Goal: Task Accomplishment & Management: Complete application form

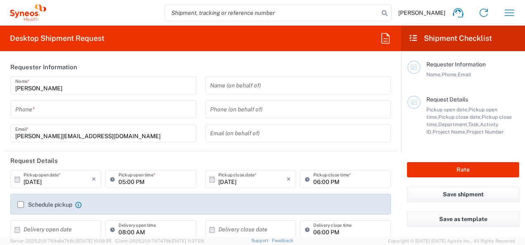
type input "8480"
type input "[GEOGRAPHIC_DATA]"
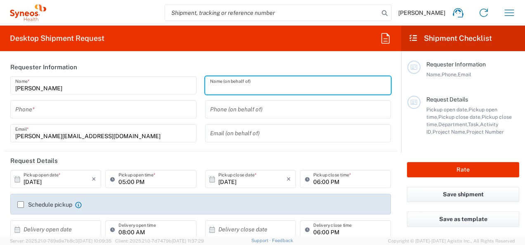
click at [235, 89] on input "text" at bounding box center [298, 85] width 176 height 14
type input "Syneos Health Poland sp. z.o.o"
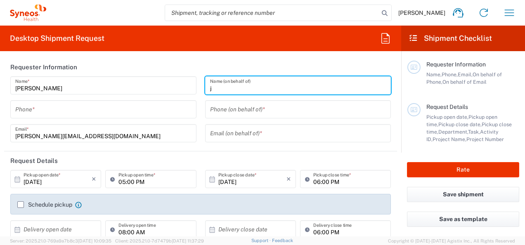
type input "j"
type input "[PERSON_NAME] de [PERSON_NAME]"
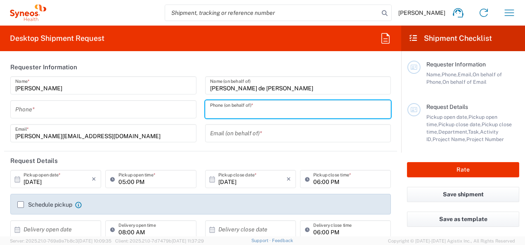
click at [287, 107] on input "tel" at bounding box center [298, 109] width 176 height 14
paste input "8116404447"
type input "8116404447"
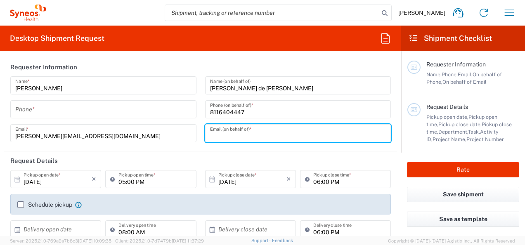
drag, startPoint x: 263, startPoint y: 130, endPoint x: 275, endPoint y: 136, distance: 13.3
click at [263, 130] on input "text" at bounding box center [298, 133] width 176 height 14
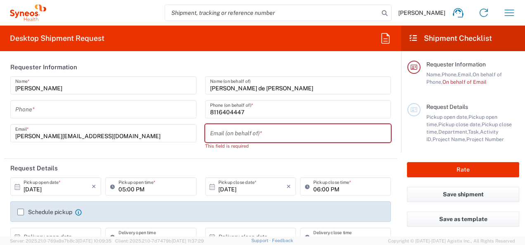
click at [380, 136] on div "Email (on behalf of) *" at bounding box center [298, 133] width 186 height 18
paste input "[PERSON_NAME][EMAIL_ADDRESS][PERSON_NAME][DOMAIN_NAME]"
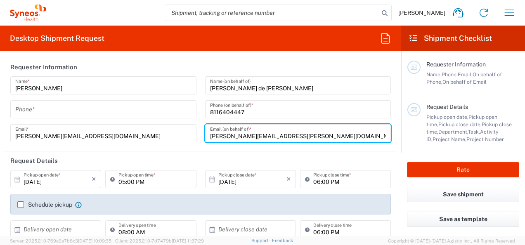
type input "[PERSON_NAME][EMAIL_ADDRESS][PERSON_NAME][DOMAIN_NAME]"
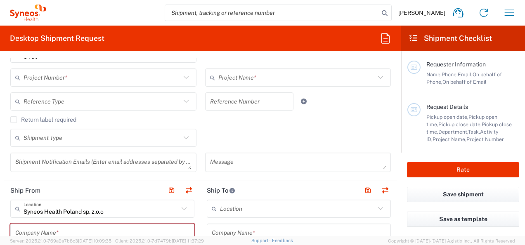
scroll to position [204, 0]
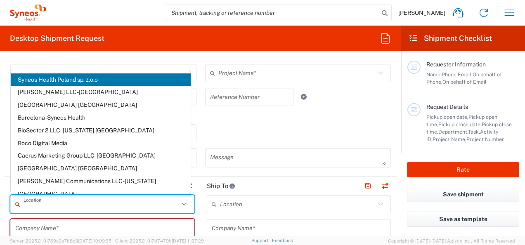
click at [117, 205] on input "text" at bounding box center [101, 204] width 155 height 14
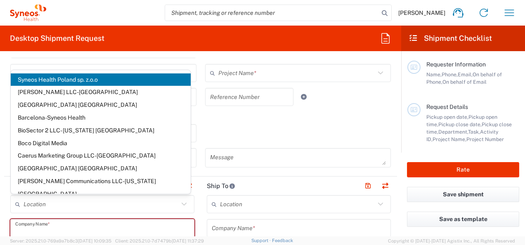
click at [104, 228] on input "text" at bounding box center [102, 228] width 174 height 14
type input "Syneos Health Poland sp. z.o.o"
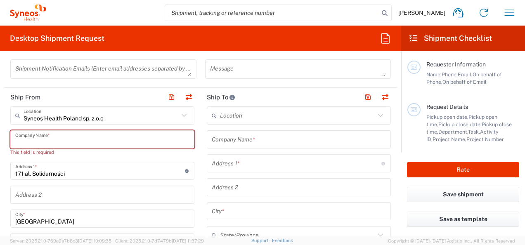
scroll to position [282, 0]
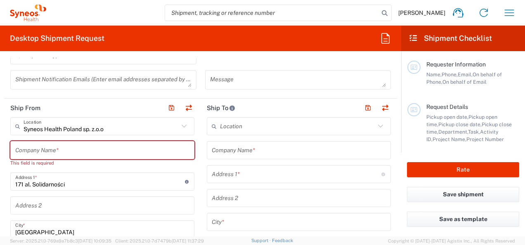
click at [183, 126] on icon at bounding box center [184, 126] width 11 height 11
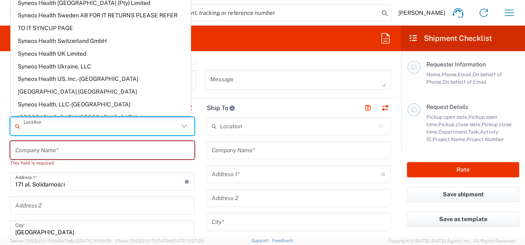
scroll to position [1535, 0]
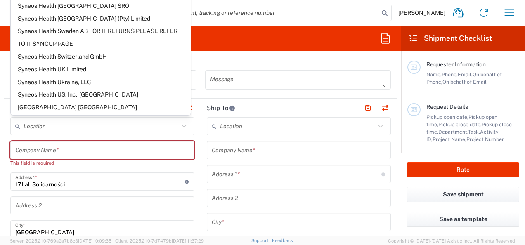
type input "Unassigned Location"
type input "Syneos Health"
type input "[STREET_ADDRESS]"
type input "[GEOGRAPHIC_DATA]"
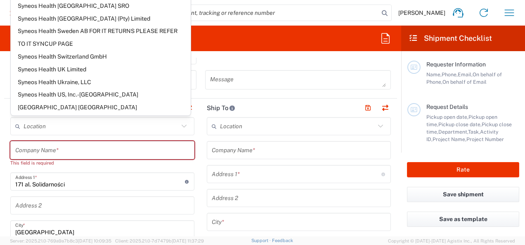
type input "[GEOGRAPHIC_DATA]"
type input "94402"
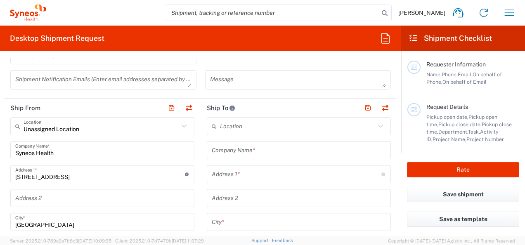
type input "[US_STATE]"
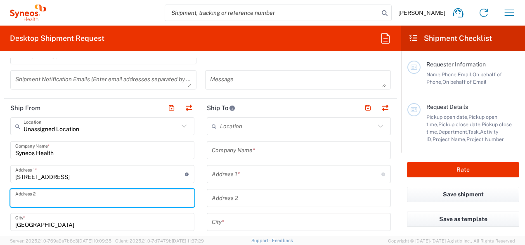
click at [76, 194] on input "text" at bounding box center [102, 198] width 174 height 14
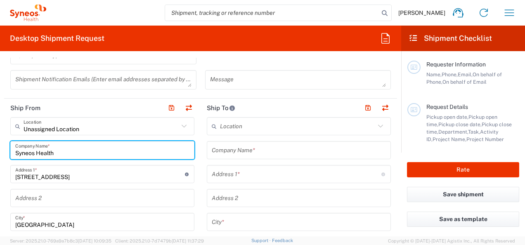
click at [87, 153] on input "Syneos Health" at bounding box center [102, 150] width 174 height 14
drag, startPoint x: 87, startPoint y: 153, endPoint x: 4, endPoint y: 149, distance: 83.1
click at [4, 149] on form "Requester Information [PERSON_NAME] Name * Phone * [PERSON_NAME][EMAIL_ADDRESS]…" at bounding box center [200, 147] width 401 height 179
type input "[PERSON_NAME]"
type input "[PERSON_NAME] de [PERSON_NAME]"
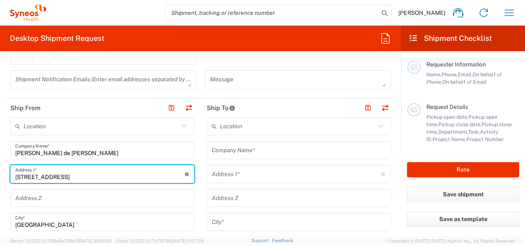
click at [54, 177] on input "[STREET_ADDRESS]" at bounding box center [100, 174] width 170 height 14
paste input "And del recinto [GEOGRAPHIC_DATA], [GEOGRAPHIC_DATA] NL MX"
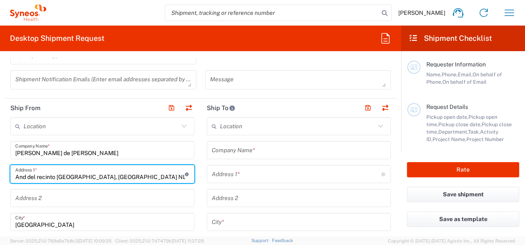
drag, startPoint x: 171, startPoint y: 177, endPoint x: 110, endPoint y: 177, distance: 60.7
click at [110, 177] on input "And del recinto [GEOGRAPHIC_DATA], [GEOGRAPHIC_DATA] NL MX" at bounding box center [100, 174] width 170 height 14
type input "And del recinto [GEOGRAPHIC_DATA], [GEOGRAPHIC_DATA] NL MX"
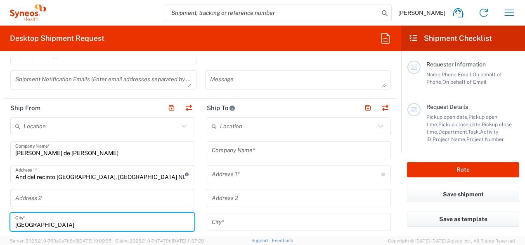
click at [83, 223] on input "[GEOGRAPHIC_DATA]" at bounding box center [102, 222] width 174 height 14
type input "S"
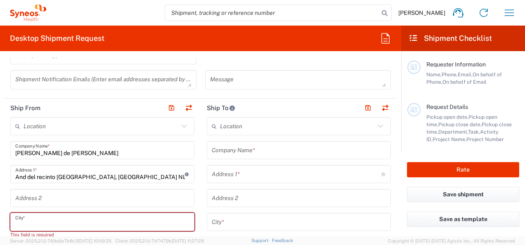
click at [71, 225] on input "text" at bounding box center [102, 222] width 174 height 14
paste input "Monterrey NL MX"
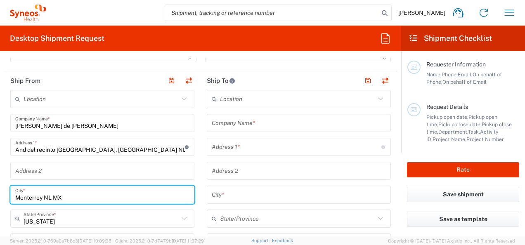
scroll to position [316, 0]
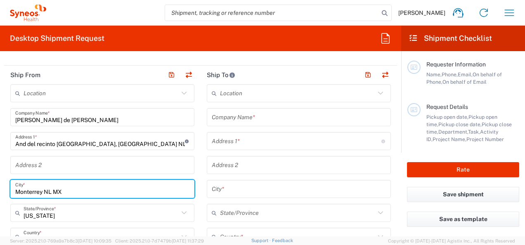
type input "Monterrey NL MX"
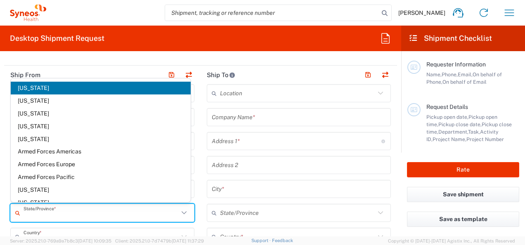
click at [59, 213] on input "text" at bounding box center [101, 213] width 155 height 14
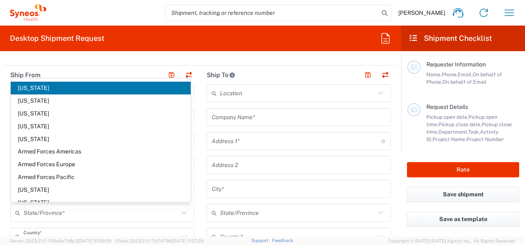
click at [121, 228] on div "United States Country *" at bounding box center [102, 237] width 184 height 18
type input "[US_STATE]"
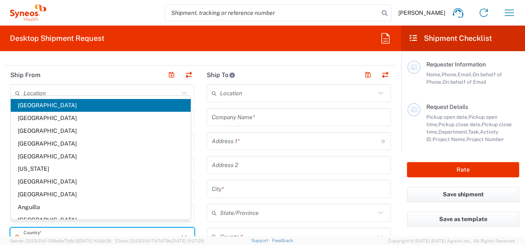
scroll to position [322, 0]
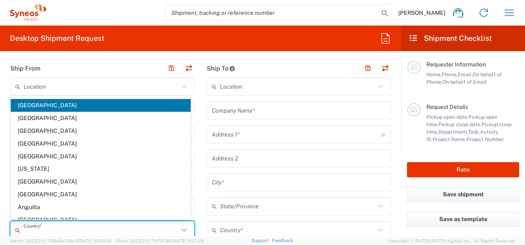
click at [120, 223] on input "text" at bounding box center [101, 230] width 155 height 14
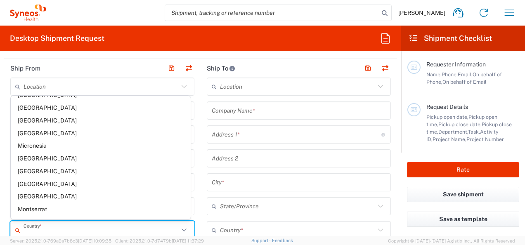
scroll to position [1761, 0]
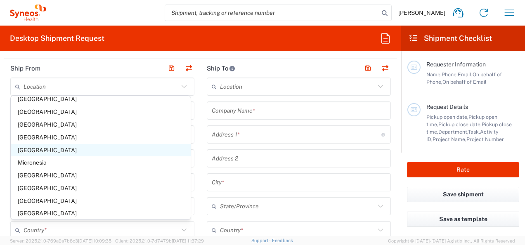
click at [130, 147] on span "[GEOGRAPHIC_DATA]" at bounding box center [101, 150] width 180 height 13
type input "[GEOGRAPHIC_DATA]"
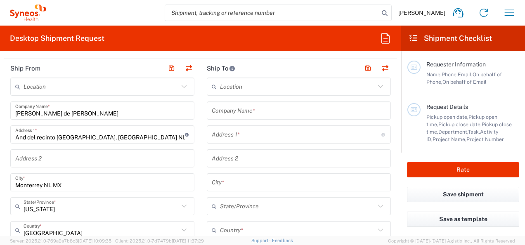
type input "[GEOGRAPHIC_DATA]"
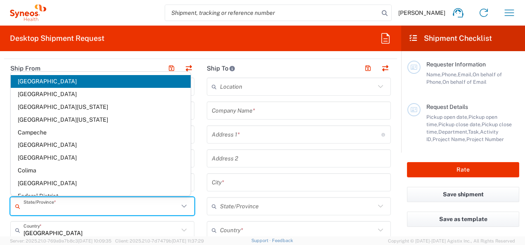
click at [75, 209] on input "text" at bounding box center [101, 206] width 155 height 14
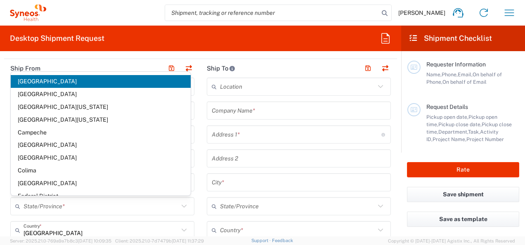
click at [2, 185] on form "Requester Information [PERSON_NAME] Name * Phone * [PERSON_NAME][EMAIL_ADDRESS]…" at bounding box center [200, 147] width 401 height 179
type input "[GEOGRAPHIC_DATA]"
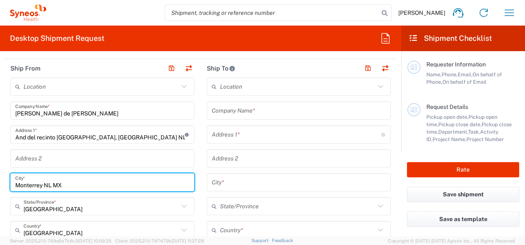
click at [89, 185] on input "Monterrey NL MX" at bounding box center [102, 183] width 174 height 14
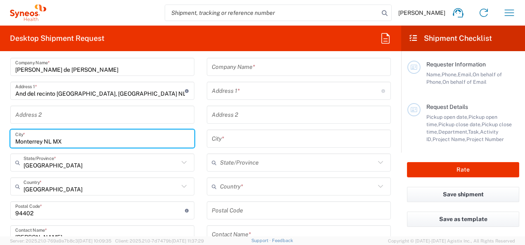
scroll to position [370, 0]
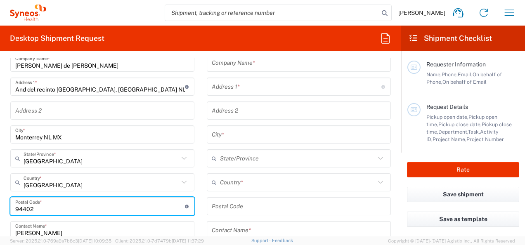
click at [40, 209] on input "undefined" at bounding box center [100, 206] width 170 height 14
type input "9"
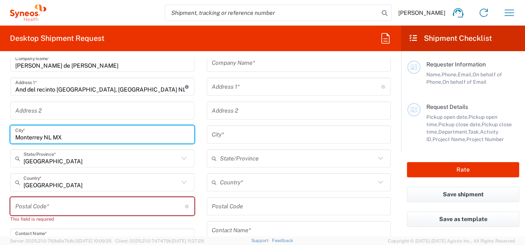
drag, startPoint x: 66, startPoint y: 134, endPoint x: 45, endPoint y: 137, distance: 20.8
click at [45, 137] on input "Monterrey NL MX" at bounding box center [102, 135] width 174 height 14
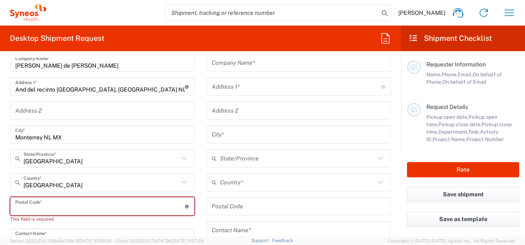
click at [36, 205] on input "undefined" at bounding box center [100, 206] width 170 height 14
paste input "NL MX"
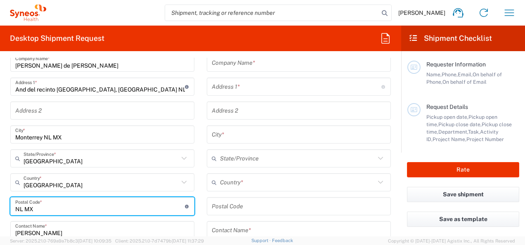
type input "NL MX"
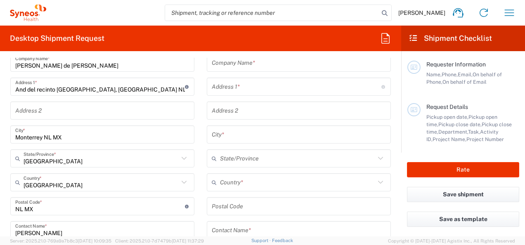
click at [112, 194] on div "Location [PERSON_NAME] LLC-[GEOGRAPHIC_DATA] [GEOGRAPHIC_DATA] [GEOGRAPHIC_DATA…" at bounding box center [102, 195] width 184 height 330
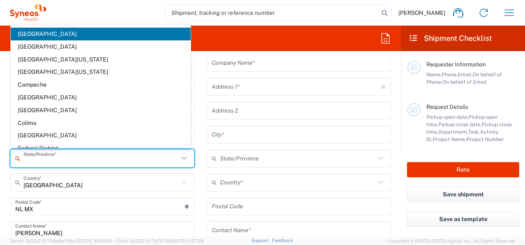
click at [59, 161] on input "text" at bounding box center [101, 159] width 155 height 14
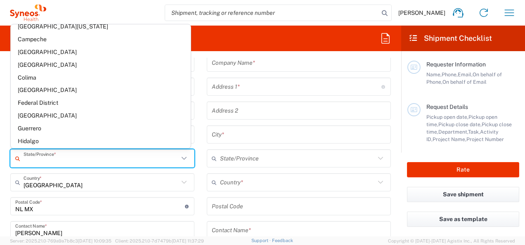
scroll to position [0, 0]
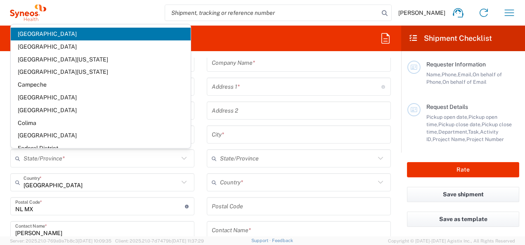
click at [122, 168] on div "Location [PERSON_NAME] LLC-[GEOGRAPHIC_DATA] [GEOGRAPHIC_DATA] [GEOGRAPHIC_DATA…" at bounding box center [102, 195] width 184 height 330
type input "[GEOGRAPHIC_DATA]"
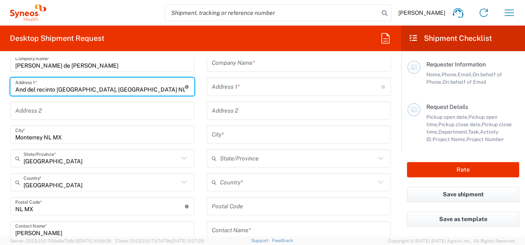
drag, startPoint x: 171, startPoint y: 86, endPoint x: 109, endPoint y: 88, distance: 62.0
click at [109, 88] on input "And del recinto [GEOGRAPHIC_DATA], [GEOGRAPHIC_DATA] NL MX" at bounding box center [100, 87] width 170 height 14
type input "And del recinto [GEOGRAPHIC_DATA],"
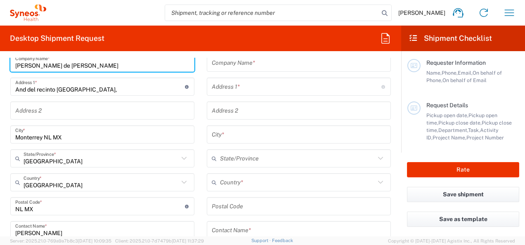
drag, startPoint x: 84, startPoint y: 63, endPoint x: 5, endPoint y: 65, distance: 79.7
click at [5, 65] on main "Location [PERSON_NAME] LLC-[GEOGRAPHIC_DATA] [GEOGRAPHIC_DATA] [GEOGRAPHIC_DATA…" at bounding box center [102, 195] width 197 height 330
click at [58, 230] on input "[PERSON_NAME]" at bounding box center [102, 230] width 174 height 14
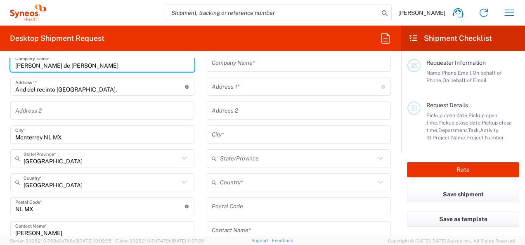
click at [58, 230] on input "[PERSON_NAME]" at bounding box center [102, 230] width 174 height 14
paste input "[PERSON_NAME] de [PERSON_NAME]"
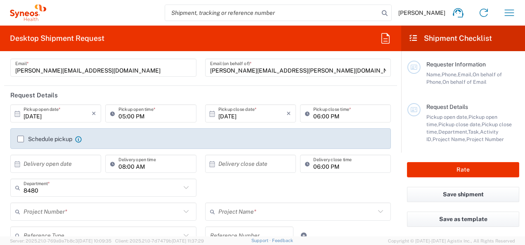
scroll to position [0, 0]
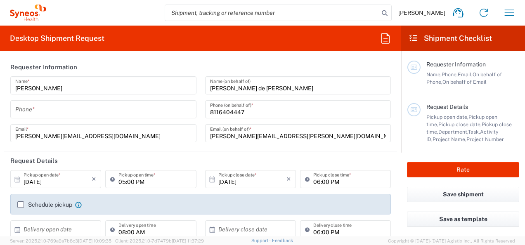
type input "[PERSON_NAME] de [PERSON_NAME]"
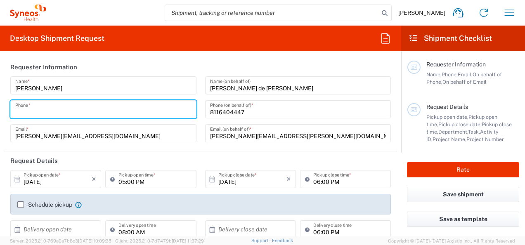
click at [131, 112] on input "tel" at bounding box center [103, 109] width 176 height 14
type input "0048785157032"
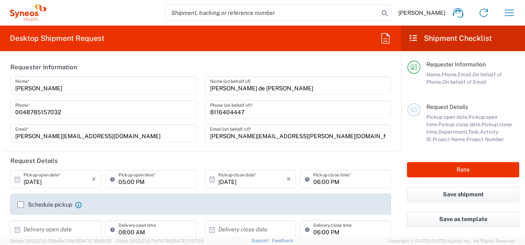
click at [149, 150] on agx-form-section "Requester Information [PERSON_NAME] Name * [PHONE_NUMBER] Phone * [PERSON_NAME]…" at bounding box center [200, 105] width 393 height 94
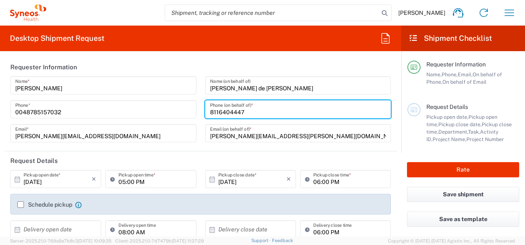
click at [210, 110] on input "8116404447" at bounding box center [298, 109] width 176 height 14
type input "00528116404447"
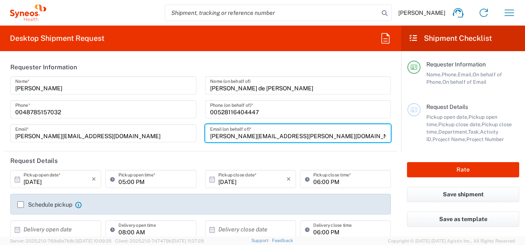
click at [273, 129] on input "[PERSON_NAME][EMAIL_ADDRESS][PERSON_NAME][DOMAIN_NAME]" at bounding box center [298, 133] width 176 height 14
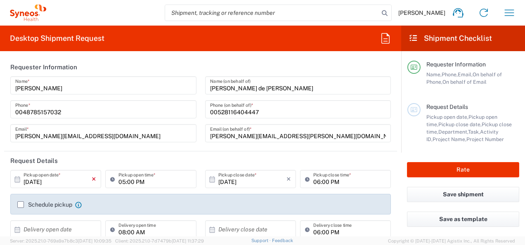
click at [92, 177] on icon "×" at bounding box center [94, 179] width 5 height 13
click at [16, 179] on icon at bounding box center [17, 179] width 7 height 7
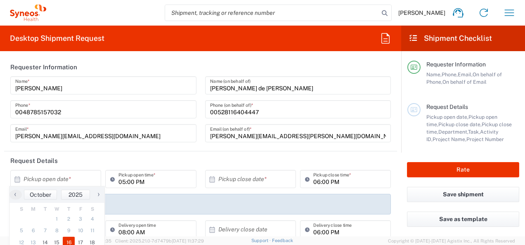
click at [69, 242] on span "16" at bounding box center [69, 243] width 12 height 12
type input "[DATE]"
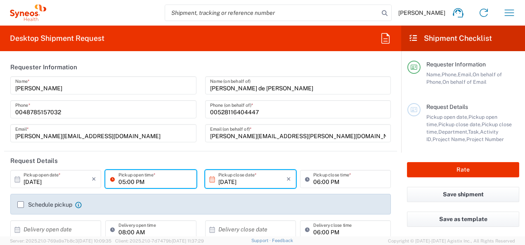
click at [144, 178] on input "05:00 PM" at bounding box center [155, 179] width 73 height 14
click at [148, 182] on input "08:00 PM" at bounding box center [155, 179] width 73 height 14
type input "08:00AM"
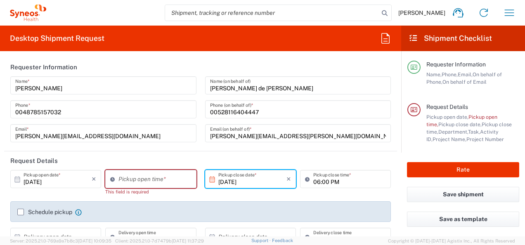
click at [224, 180] on input "[DATE]" at bounding box center [252, 179] width 68 height 14
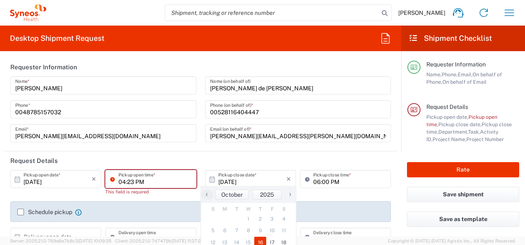
click at [159, 182] on input "04:23 PM" at bounding box center [155, 179] width 73 height 14
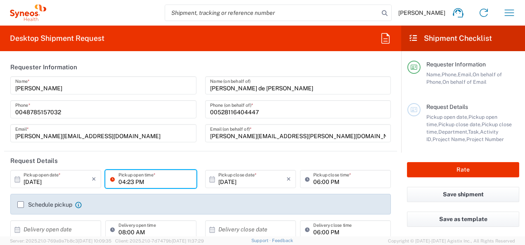
click at [137, 179] on input "04:23 PM" at bounding box center [155, 179] width 73 height 14
click at [146, 180] on input "0800M" at bounding box center [155, 179] width 73 height 14
type input "0800M"
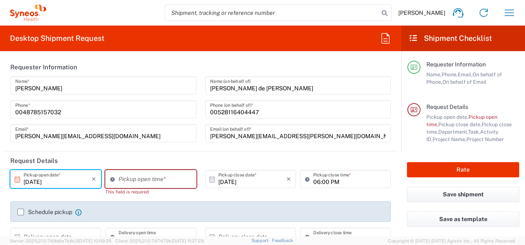
click at [78, 180] on input "[DATE]" at bounding box center [58, 179] width 68 height 14
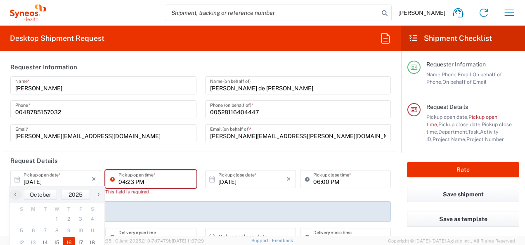
click at [152, 177] on input "04:23 PM" at bounding box center [155, 179] width 73 height 14
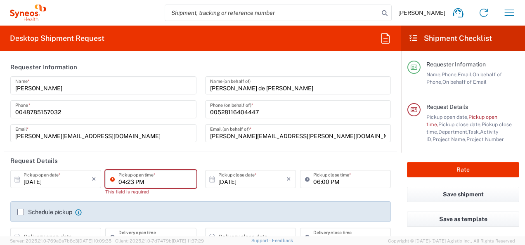
click at [124, 182] on input "04:23 PM" at bounding box center [155, 179] width 73 height 14
click at [131, 182] on input "08:23 PM" at bounding box center [155, 179] width 73 height 14
click at [148, 182] on input "08:00 PM" at bounding box center [155, 179] width 73 height 14
click at [136, 181] on input "08:00 PM" at bounding box center [155, 179] width 73 height 14
click at [177, 182] on input "08:00 AM" at bounding box center [155, 179] width 73 height 14
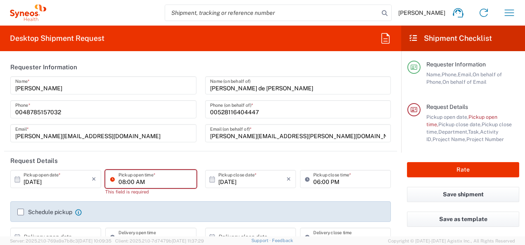
click at [122, 183] on input "08:00 AM" at bounding box center [155, 179] width 73 height 14
type input "08:00 AM"
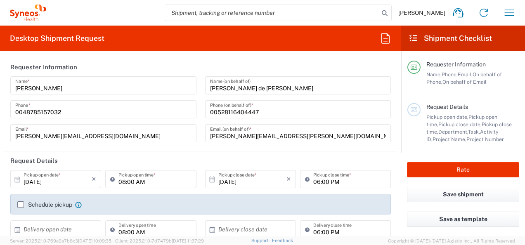
click at [111, 178] on icon at bounding box center [114, 179] width 8 height 13
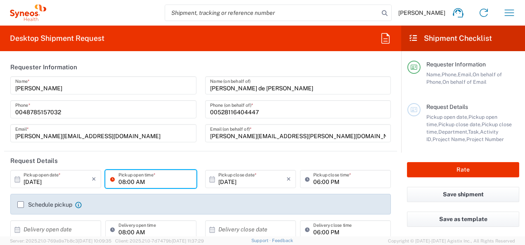
click at [167, 172] on input "08:00 AM" at bounding box center [155, 179] width 73 height 14
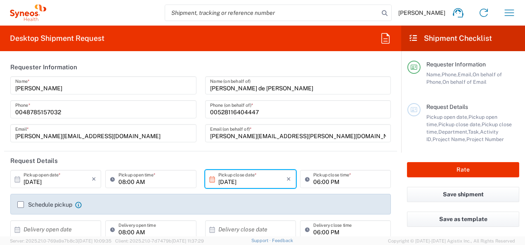
click at [246, 176] on input "[DATE]" at bounding box center [252, 179] width 68 height 14
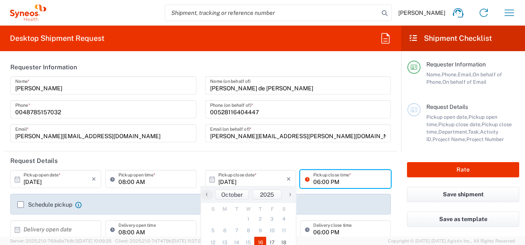
click at [339, 182] on input "06:00 PM" at bounding box center [349, 179] width 73 height 14
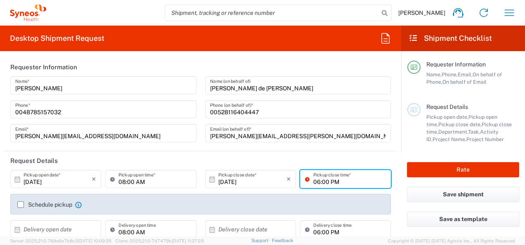
click at [316, 180] on input "06:00 PM" at bounding box center [349, 179] width 73 height 14
type input ":00 PM"
click at [123, 180] on input "08:00 AM" at bounding box center [155, 179] width 73 height 14
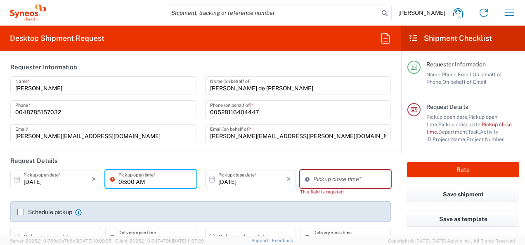
click at [123, 180] on input "08:00 AM" at bounding box center [155, 179] width 73 height 14
type input "07:00 AM"
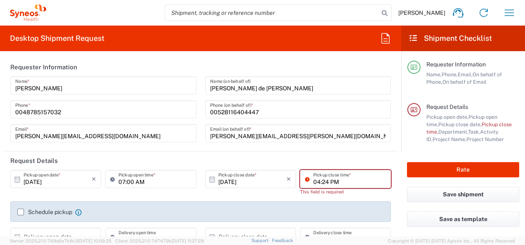
click at [345, 174] on input "04:24 PM" at bounding box center [349, 179] width 73 height 14
click at [315, 182] on input "04:24 PM" at bounding box center [349, 179] width 73 height 14
click at [321, 180] on input "11:24 PM" at bounding box center [349, 179] width 73 height 14
click at [326, 180] on input "11:30 PM" at bounding box center [349, 179] width 73 height 14
type input "11:30 AM"
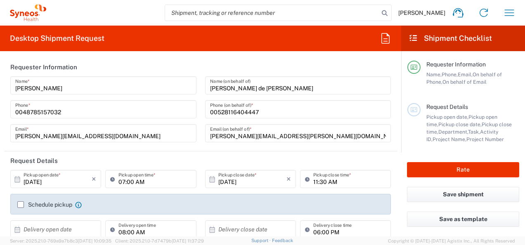
click at [305, 181] on icon at bounding box center [309, 179] width 8 height 13
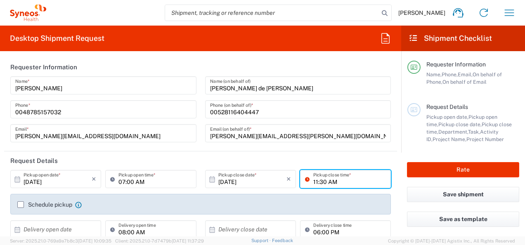
click at [343, 177] on input "11:30 AM" at bounding box center [349, 179] width 73 height 14
click at [305, 178] on icon at bounding box center [309, 179] width 8 height 13
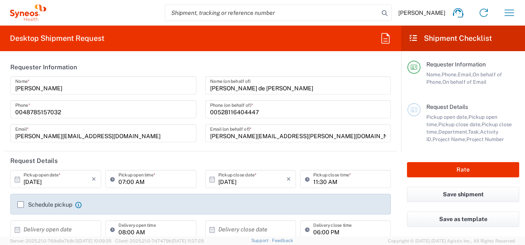
click at [305, 178] on icon at bounding box center [309, 179] width 8 height 13
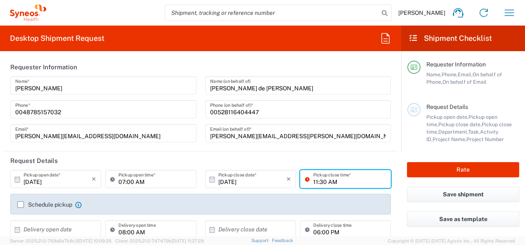
click at [366, 173] on input "11:30 AM" at bounding box center [349, 179] width 73 height 14
click at [244, 175] on input "[DATE]" at bounding box center [252, 179] width 68 height 14
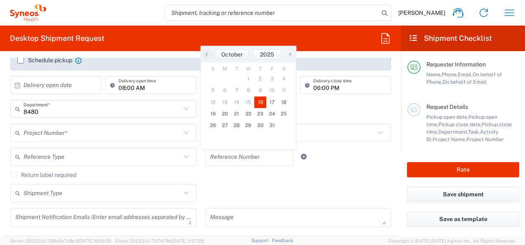
scroll to position [147, 0]
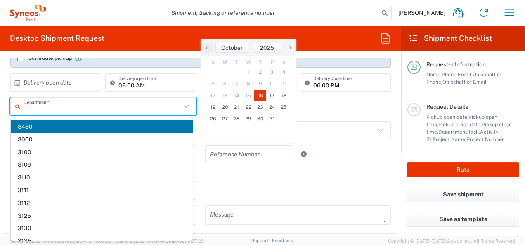
click at [66, 109] on input "text" at bounding box center [102, 107] width 157 height 14
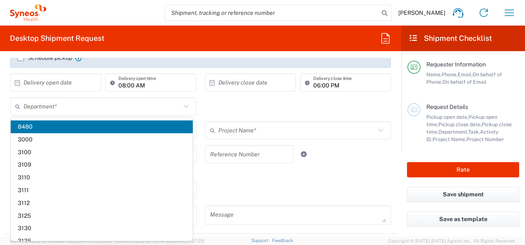
click at [36, 126] on span "8480" at bounding box center [102, 127] width 182 height 13
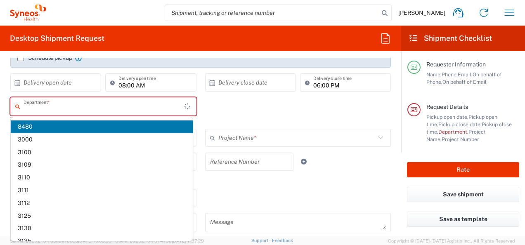
click at [79, 104] on input "text" at bounding box center [104, 107] width 161 height 14
click at [24, 127] on span "8480" at bounding box center [102, 127] width 182 height 13
type input "8480"
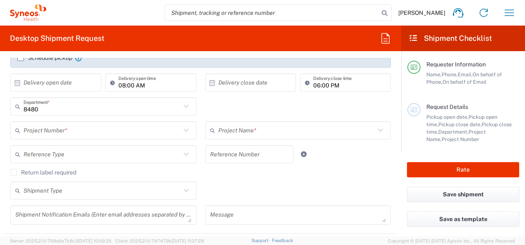
click at [165, 136] on input "text" at bounding box center [102, 130] width 157 height 14
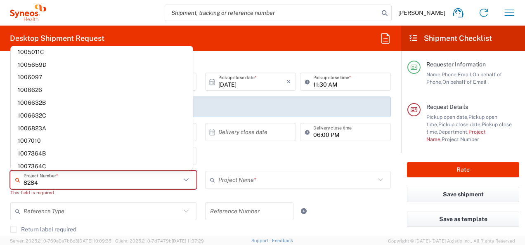
scroll to position [0, 0]
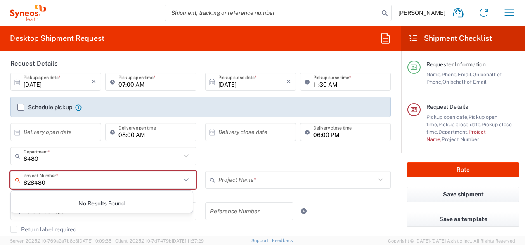
type input "828480"
click at [108, 204] on div "No Results Found" at bounding box center [102, 203] width 182 height 19
click at [74, 183] on input "828480" at bounding box center [102, 180] width 157 height 14
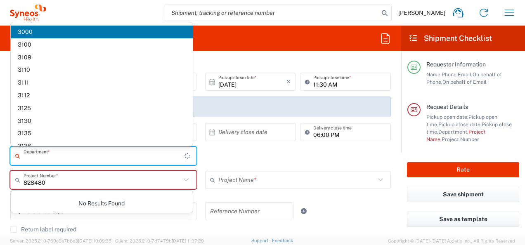
click at [66, 158] on input "text" at bounding box center [104, 156] width 161 height 14
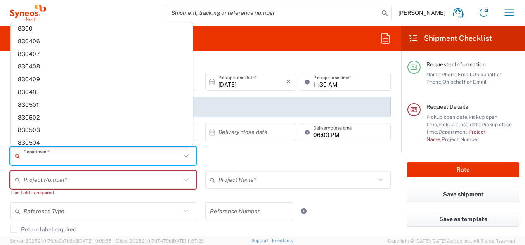
scroll to position [2773, 0]
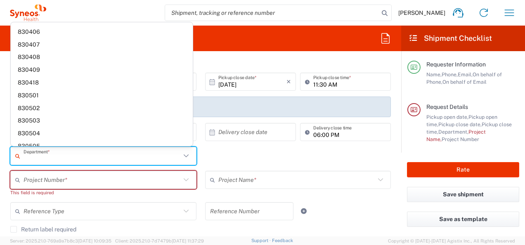
click at [4, 160] on form "Requester Information [PERSON_NAME] Name * [PHONE_NUMBER] Phone * [PERSON_NAME]…" at bounding box center [200, 147] width 401 height 179
type input "8480"
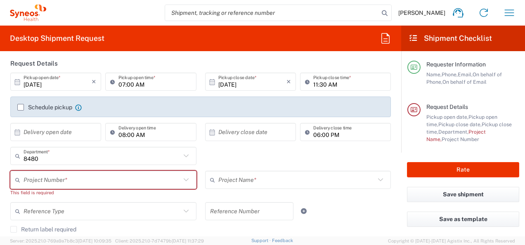
click at [4, 160] on form "Requester Information [PERSON_NAME] Name * [PHONE_NUMBER] Phone * [PERSON_NAME]…" at bounding box center [200, 147] width 401 height 179
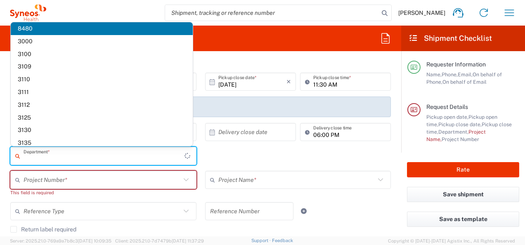
click at [50, 160] on input "text" at bounding box center [104, 156] width 161 height 14
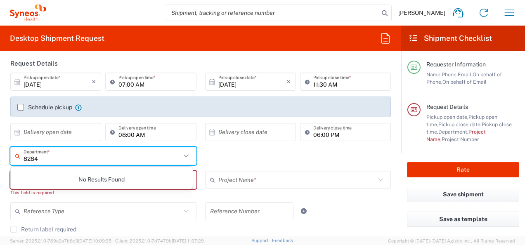
click at [50, 160] on input "8284" at bounding box center [102, 156] width 157 height 14
type input "8284"
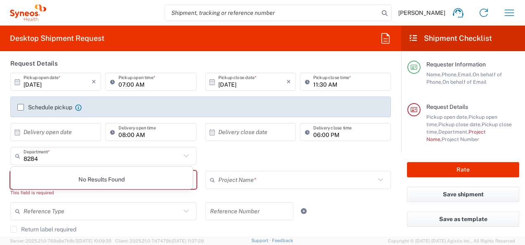
click at [1, 159] on form "Requester Information [PERSON_NAME] Name * [PHONE_NUMBER] Phone * [PERSON_NAME]…" at bounding box center [200, 147] width 401 height 179
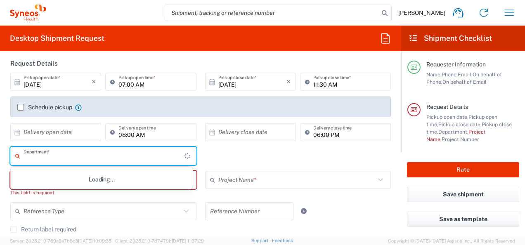
click at [45, 157] on input "text" at bounding box center [104, 156] width 161 height 14
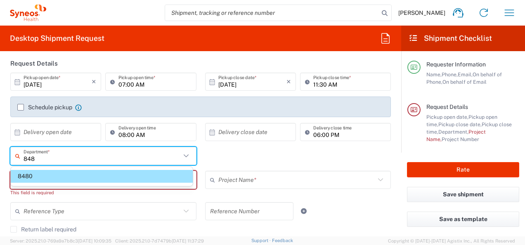
type input "848"
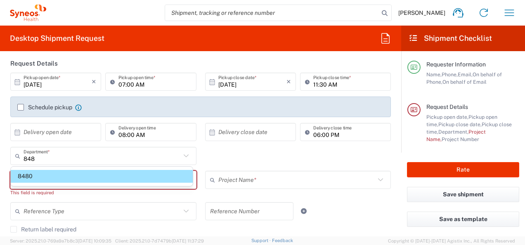
click at [40, 174] on span "8480" at bounding box center [102, 176] width 182 height 13
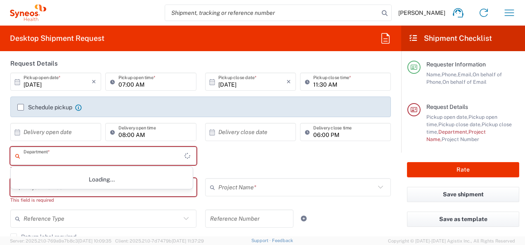
click at [68, 154] on input "text" at bounding box center [104, 156] width 161 height 14
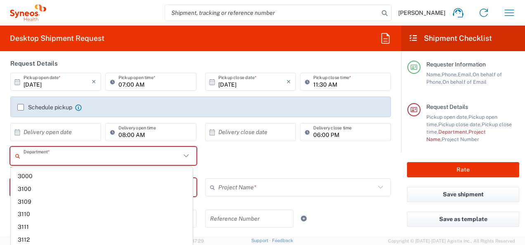
click at [68, 154] on input "text" at bounding box center [102, 156] width 157 height 14
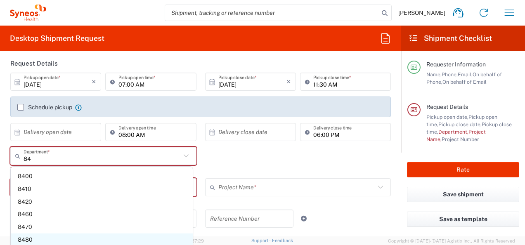
click at [42, 238] on span "8480" at bounding box center [102, 240] width 182 height 13
type input "8480"
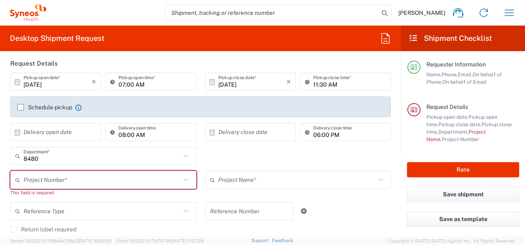
click at [183, 182] on icon at bounding box center [186, 180] width 11 height 11
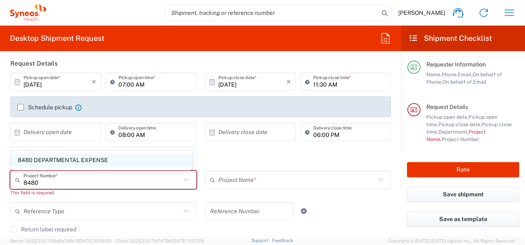
click at [92, 159] on span "8480 DEPARTMENTAL EXPENSE" at bounding box center [102, 160] width 182 height 13
type input "8480 DEPARTMENTAL EXPENSE"
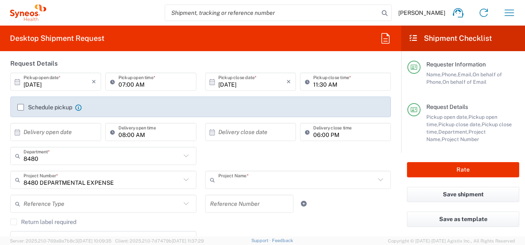
type input "8480 DEPARTMENTAL EXPENSE"
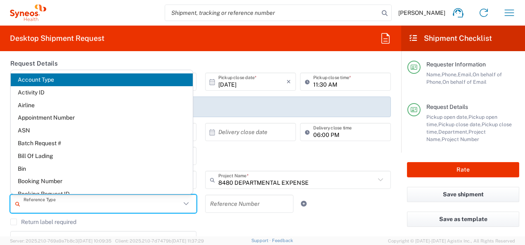
click at [89, 205] on input "text" at bounding box center [102, 204] width 157 height 14
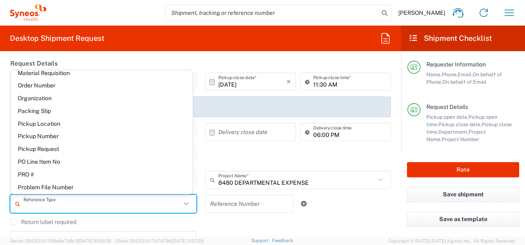
scroll to position [416, 0]
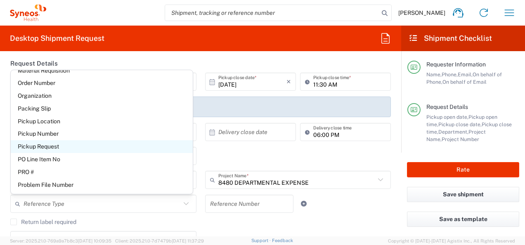
click at [154, 149] on span "Pickup Request" at bounding box center [102, 146] width 182 height 13
type input "Pickup Request"
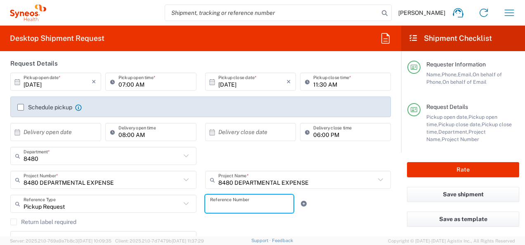
click at [244, 200] on input "text" at bounding box center [249, 204] width 79 height 14
click at [61, 221] on label "Return label required" at bounding box center [43, 222] width 66 height 7
click at [14, 222] on input "Return label required" at bounding box center [14, 222] width 0 height 0
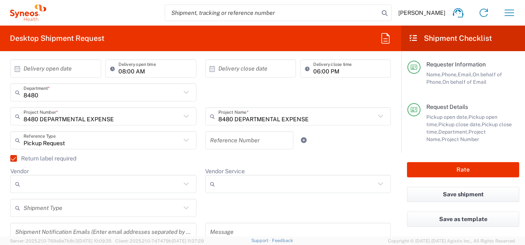
scroll to position [167, 0]
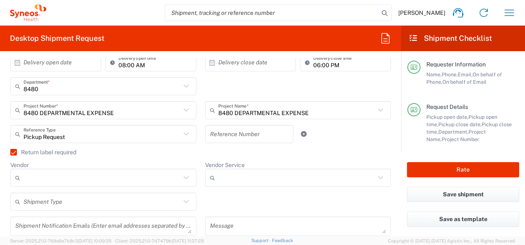
click at [14, 149] on label "Return label required" at bounding box center [43, 152] width 66 height 7
click at [10, 152] on input "Return label required" at bounding box center [10, 152] width 0 height 0
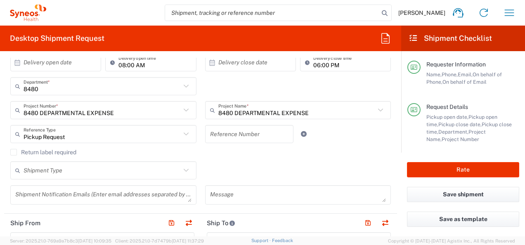
click at [183, 170] on icon at bounding box center [185, 170] width 5 height 3
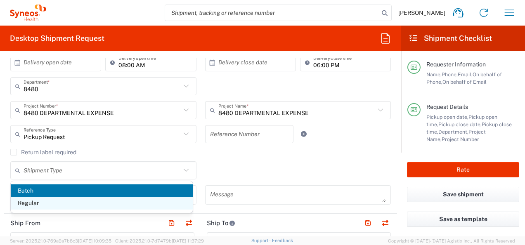
click at [166, 203] on span "Regular" at bounding box center [102, 203] width 182 height 13
type input "Regular"
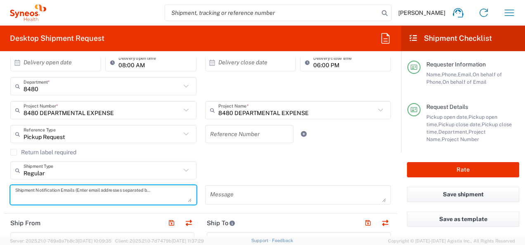
click at [169, 192] on textarea at bounding box center [103, 195] width 176 height 14
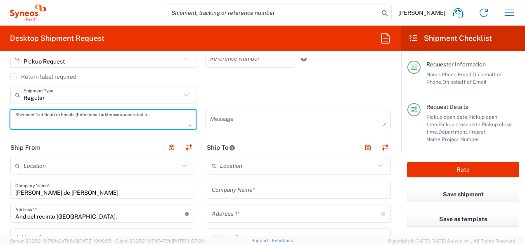
scroll to position [250, 0]
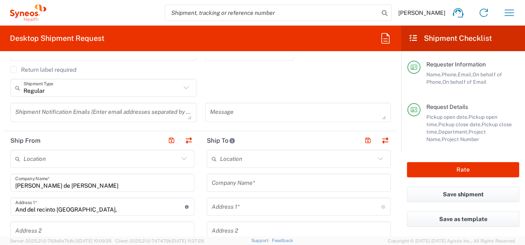
click at [378, 158] on icon at bounding box center [380, 158] width 5 height 3
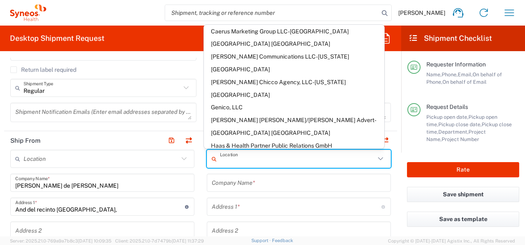
scroll to position [92, 0]
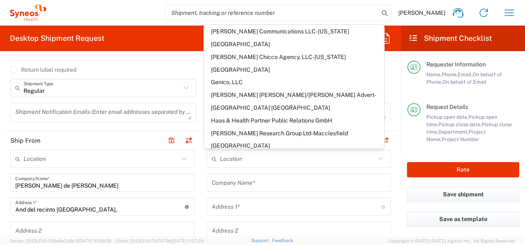
click at [391, 168] on form "Requester Information [PERSON_NAME] Name * [PHONE_NUMBER] Phone * [PERSON_NAME]…" at bounding box center [200, 147] width 401 height 179
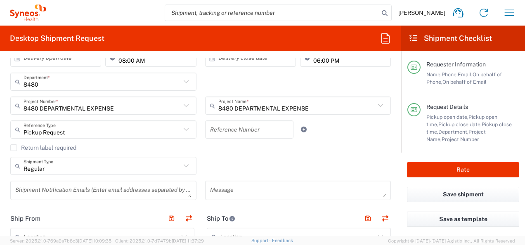
scroll to position [178, 0]
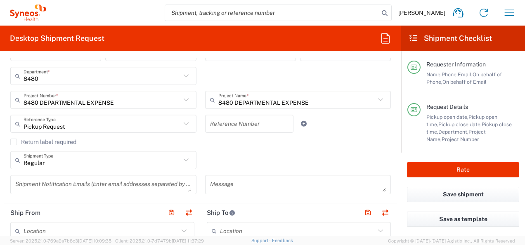
click at [184, 100] on icon at bounding box center [186, 100] width 11 height 11
click at [184, 97] on icon at bounding box center [188, 100] width 9 height 14
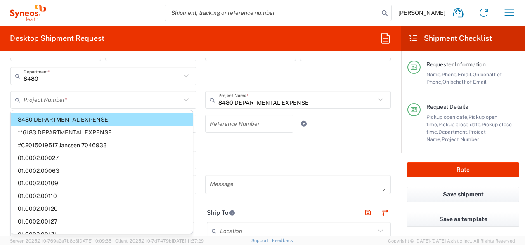
click at [142, 120] on span "8480 DEPARTMENTAL EXPENSE" at bounding box center [102, 120] width 182 height 13
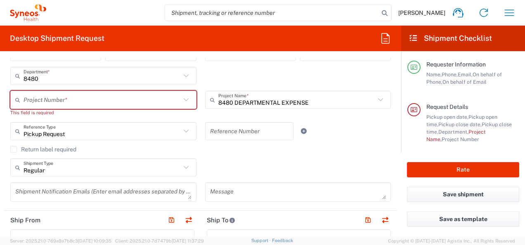
click at [244, 153] on div "Return label required" at bounding box center [200, 152] width 381 height 12
click at [182, 96] on icon at bounding box center [186, 100] width 11 height 11
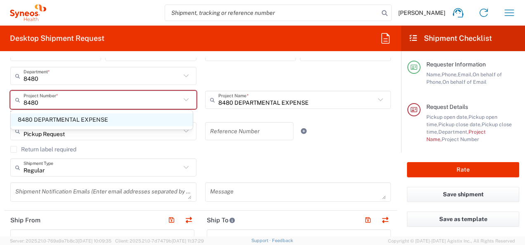
click at [108, 123] on span "8480 DEPARTMENTAL EXPENSE" at bounding box center [102, 120] width 182 height 13
type input "8480 DEPARTMENTAL EXPENSE"
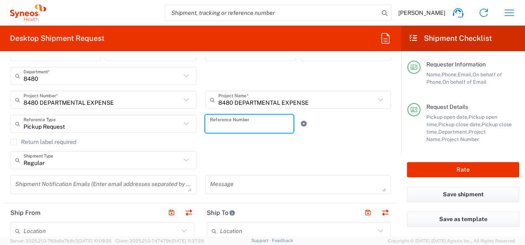
click at [237, 126] on input "text" at bounding box center [249, 124] width 79 height 14
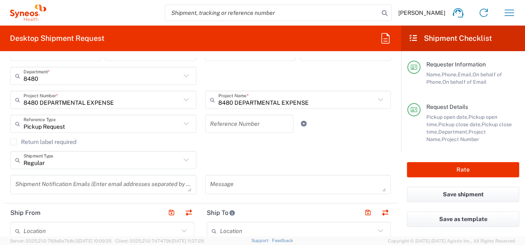
click at [183, 123] on icon at bounding box center [185, 123] width 5 height 3
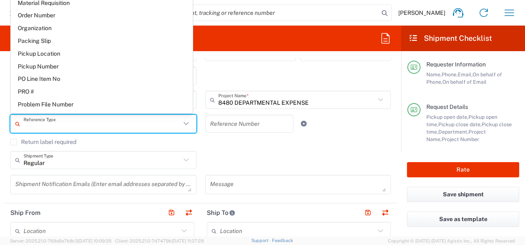
scroll to position [3, 0]
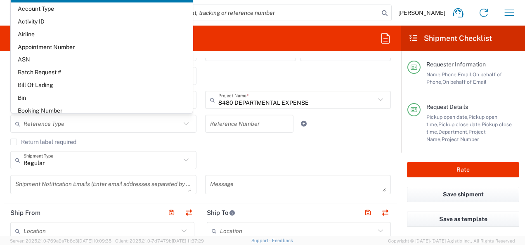
click at [218, 144] on agx-checkbox-control "Return label required" at bounding box center [200, 142] width 381 height 7
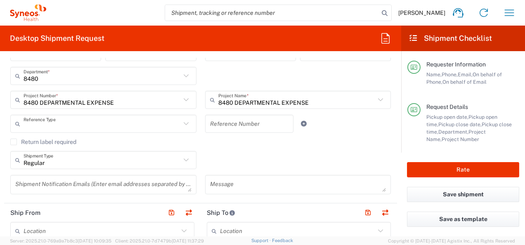
type input "Pickup Request"
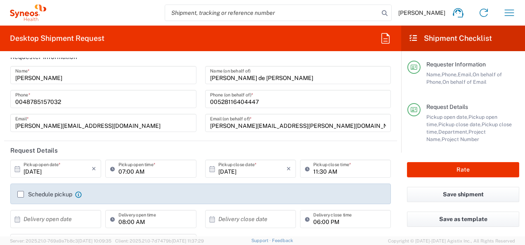
scroll to position [8, 0]
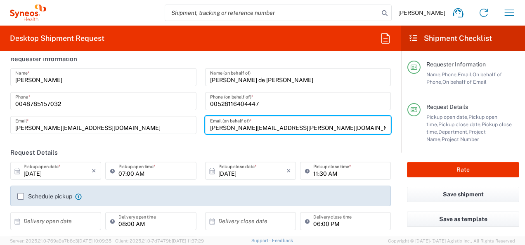
drag, startPoint x: 292, startPoint y: 127, endPoint x: 204, endPoint y: 131, distance: 88.5
click at [205, 131] on div "[PERSON_NAME][EMAIL_ADDRESS][PERSON_NAME][DOMAIN_NAME] Email (on behalf of) *" at bounding box center [298, 125] width 186 height 18
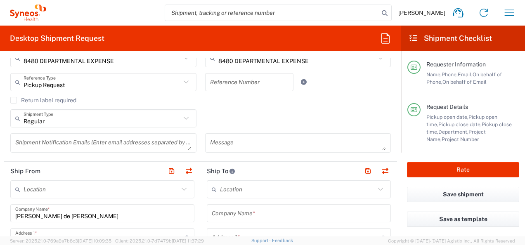
scroll to position [221, 0]
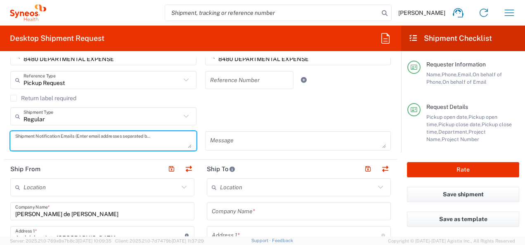
click at [185, 141] on textarea at bounding box center [103, 141] width 176 height 14
click at [187, 147] on textarea at bounding box center [103, 141] width 176 height 14
click at [126, 136] on textarea at bounding box center [103, 141] width 176 height 14
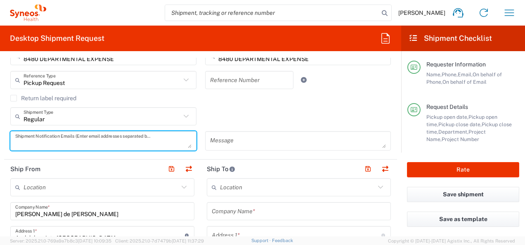
paste textarea "[PERSON_NAME][EMAIL_ADDRESS][PERSON_NAME][DOMAIN_NAME]"
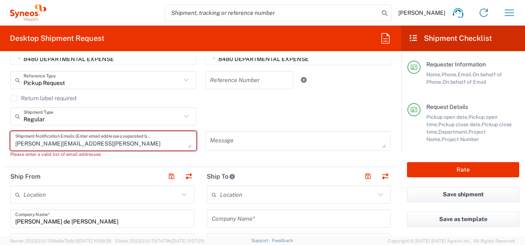
scroll to position [0, 0]
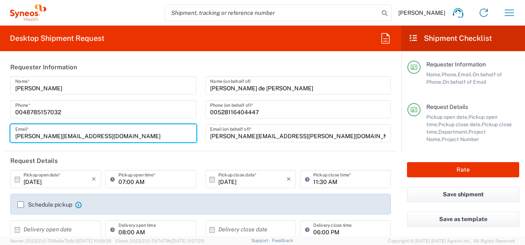
drag, startPoint x: 151, startPoint y: 140, endPoint x: 8, endPoint y: 135, distance: 143.0
click at [8, 135] on div "[PERSON_NAME] Name * [PHONE_NUMBER] Phone * [PERSON_NAME][EMAIL_ADDRESS][DOMAIN…" at bounding box center [103, 112] width 195 height 72
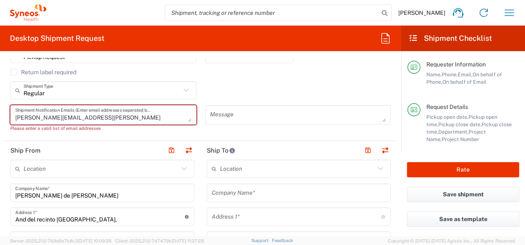
scroll to position [256, 0]
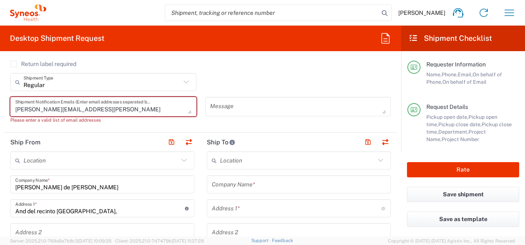
click at [152, 105] on textarea "[PERSON_NAME][EMAIL_ADDRESS][PERSON_NAME][DOMAIN_NAME];" at bounding box center [103, 107] width 176 height 14
paste textarea "[PERSON_NAME][EMAIL_ADDRESS][DOMAIN_NAME]"
click at [166, 123] on div "[PERSON_NAME][EMAIL_ADDRESS][PERSON_NAME][DOMAIN_NAME]; [PERSON_NAME][DOMAIN_NA…" at bounding box center [103, 113] width 195 height 33
click at [168, 104] on textarea "[PERSON_NAME][EMAIL_ADDRESS][PERSON_NAME][DOMAIN_NAME]; [PERSON_NAME][DOMAIN_NA…" at bounding box center [103, 107] width 176 height 14
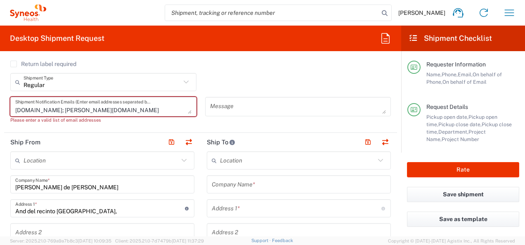
click at [185, 104] on textarea "[PERSON_NAME][EMAIL_ADDRESS][PERSON_NAME][DOMAIN_NAME]; [PERSON_NAME][DOMAIN_NA…" at bounding box center [103, 107] width 176 height 14
click at [187, 112] on textarea "[PERSON_NAME][EMAIL_ADDRESS][PERSON_NAME][DOMAIN_NAME]; [PERSON_NAME][DOMAIN_NA…" at bounding box center [103, 107] width 176 height 14
drag, startPoint x: 164, startPoint y: 110, endPoint x: 11, endPoint y: 109, distance: 152.8
click at [11, 109] on div "[PERSON_NAME][EMAIL_ADDRESS][PERSON_NAME][DOMAIN_NAME]; [PERSON_NAME][DOMAIN_NA…" at bounding box center [103, 106] width 186 height 19
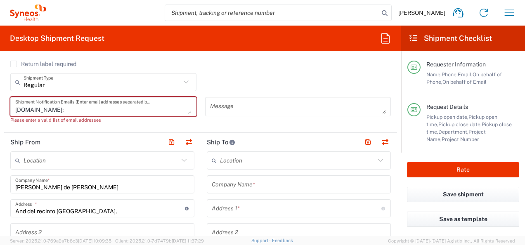
scroll to position [0, 0]
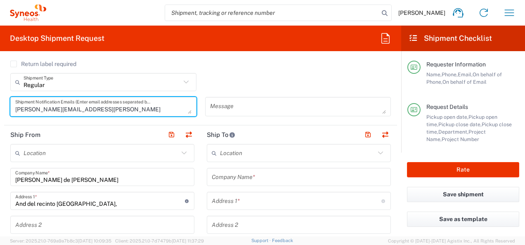
type textarea "[PERSON_NAME][EMAIL_ADDRESS][PERSON_NAME][DOMAIN_NAME]"
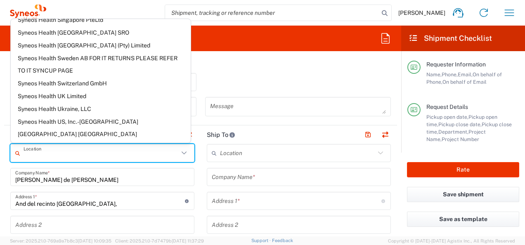
scroll to position [3, 0]
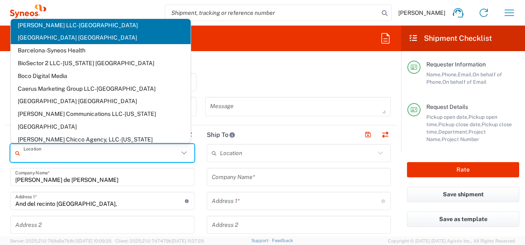
click at [112, 149] on input "text" at bounding box center [101, 153] width 155 height 14
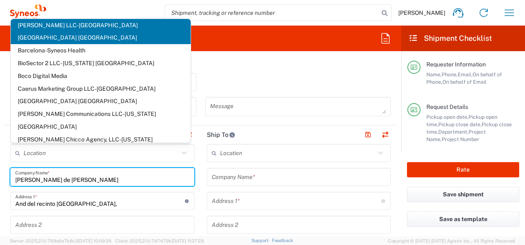
click at [144, 176] on input "[PERSON_NAME] de [PERSON_NAME]" at bounding box center [102, 177] width 174 height 14
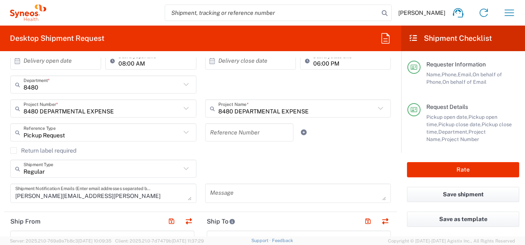
scroll to position [0, 0]
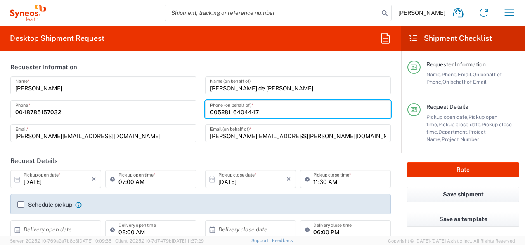
drag, startPoint x: 263, startPoint y: 112, endPoint x: 202, endPoint y: 112, distance: 61.9
click at [205, 112] on div "00528116404447 Phone (on behalf of) *" at bounding box center [298, 109] width 186 height 18
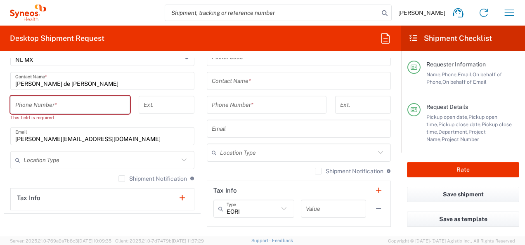
scroll to position [511, 0]
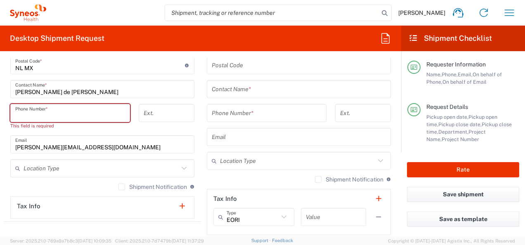
click at [97, 114] on input "tel" at bounding box center [70, 113] width 110 height 14
paste input "00528116404447"
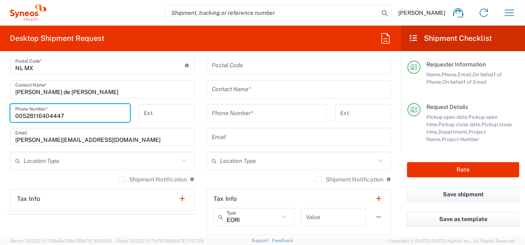
paste input "00528116404447"
drag, startPoint x: 97, startPoint y: 114, endPoint x: 154, endPoint y: 116, distance: 56.2
click at [97, 114] on input "0052811640444700528116404447" at bounding box center [70, 113] width 110 height 14
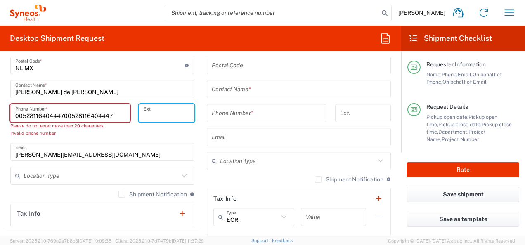
click at [154, 116] on input "tel" at bounding box center [167, 113] width 46 height 14
click at [28, 113] on input "0052811640444700528116404447" at bounding box center [70, 113] width 110 height 14
drag, startPoint x: 123, startPoint y: 115, endPoint x: 25, endPoint y: 113, distance: 98.3
click at [25, 113] on input "811640444700528116404447" at bounding box center [70, 113] width 110 height 14
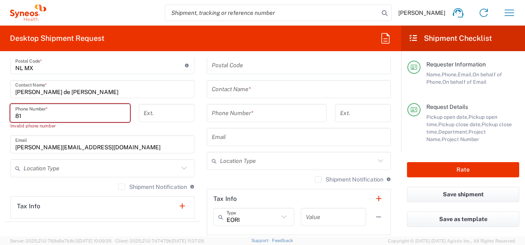
type input "8"
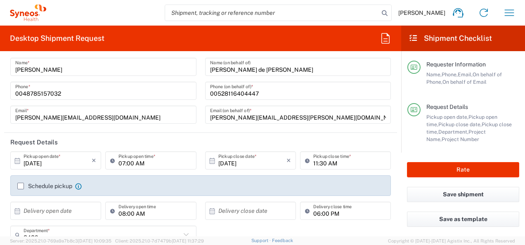
scroll to position [12, 0]
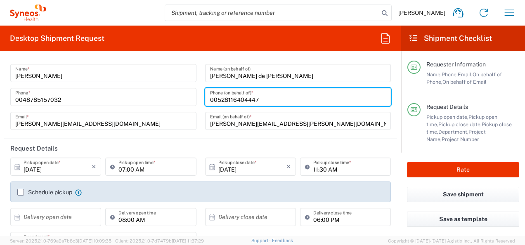
drag, startPoint x: 254, startPoint y: 99, endPoint x: 222, endPoint y: 99, distance: 31.8
click at [222, 99] on input "00528116404447" at bounding box center [298, 97] width 176 height 14
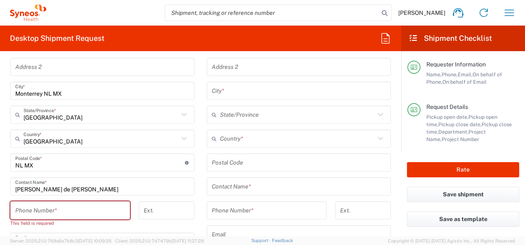
scroll to position [455, 0]
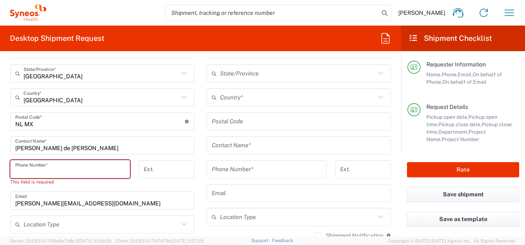
click at [82, 173] on input "tel" at bounding box center [70, 169] width 110 height 14
paste input "8116404447"
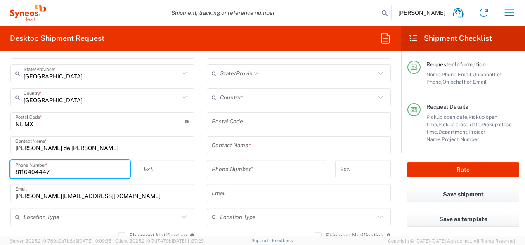
type input "8116404447"
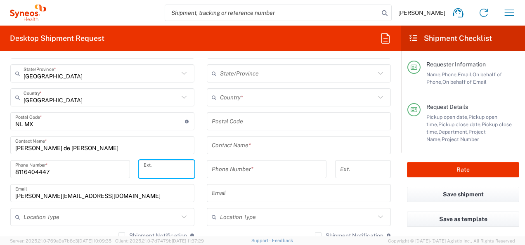
click at [159, 168] on input "tel" at bounding box center [167, 169] width 46 height 14
type input "0052"
click at [167, 200] on div "[PERSON_NAME][EMAIL_ADDRESS][DOMAIN_NAME] Email" at bounding box center [102, 193] width 184 height 18
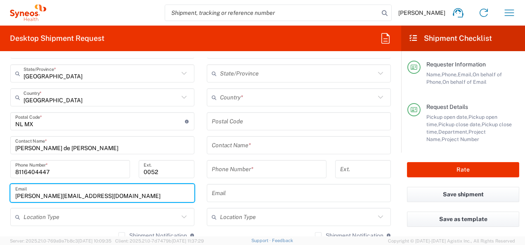
click at [141, 193] on input "[PERSON_NAME][EMAIL_ADDRESS][DOMAIN_NAME]" at bounding box center [102, 193] width 174 height 14
drag, startPoint x: 141, startPoint y: 193, endPoint x: 16, endPoint y: 190, distance: 125.6
click at [16, 190] on input "[PERSON_NAME][EMAIL_ADDRESS][DOMAIN_NAME]" at bounding box center [102, 193] width 174 height 14
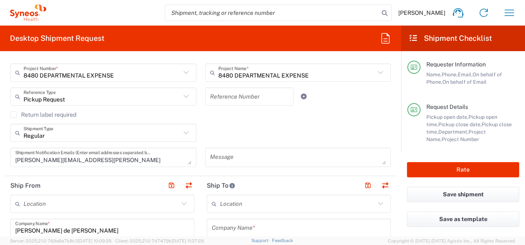
scroll to position [169, 0]
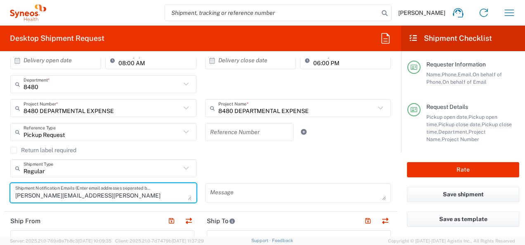
drag, startPoint x: 95, startPoint y: 195, endPoint x: 5, endPoint y: 197, distance: 90.0
click at [5, 197] on main "[DATE] × Pickup open date * Cancel Apply 07:00 AM Pickup open time * [DATE] × P…" at bounding box center [200, 105] width 393 height 208
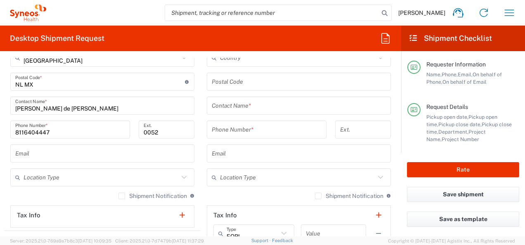
scroll to position [499, 0]
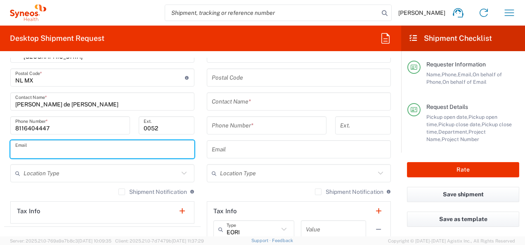
click at [140, 154] on input "text" at bounding box center [102, 149] width 174 height 14
paste input "[PERSON_NAME][EMAIL_ADDRESS][PERSON_NAME][DOMAIN_NAME]"
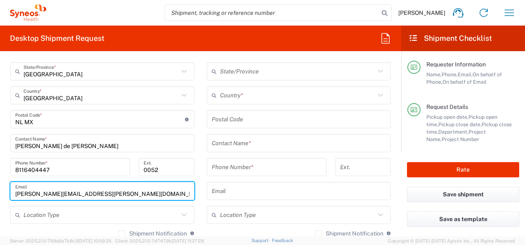
scroll to position [445, 0]
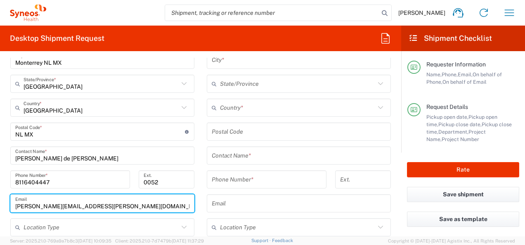
type input "[PERSON_NAME][EMAIL_ADDRESS][PERSON_NAME][DOMAIN_NAME]"
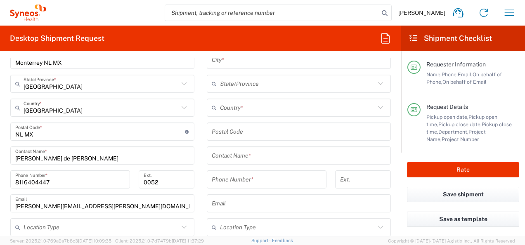
click at [334, 115] on div "Country *" at bounding box center [299, 108] width 184 height 18
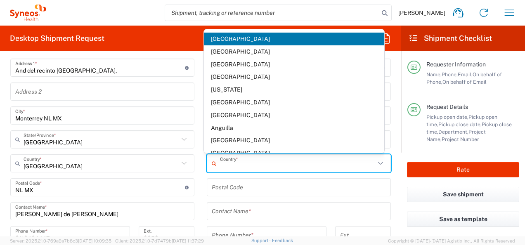
scroll to position [353, 0]
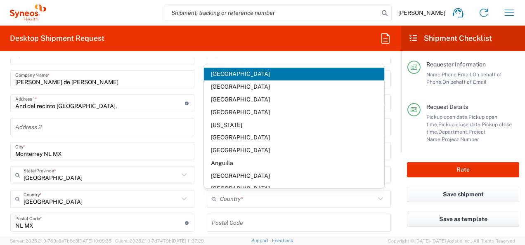
click at [394, 114] on form "Requester Information [PERSON_NAME] Name * [PHONE_NUMBER] Phone * [PERSON_NAME]…" at bounding box center [200, 147] width 401 height 179
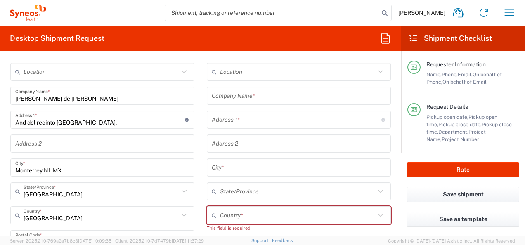
scroll to position [320, 0]
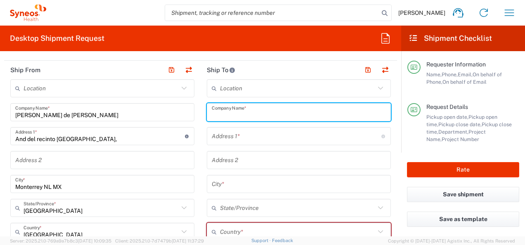
click at [361, 109] on input "text" at bounding box center [299, 112] width 174 height 14
type input "M"
click at [361, 114] on input "[GEOGRAPHIC_DATA]" at bounding box center [299, 112] width 174 height 14
click at [349, 114] on input "[GEOGRAPHIC_DATA]" at bounding box center [299, 112] width 174 height 14
click at [304, 113] on input "[GEOGRAPHIC_DATA]" at bounding box center [299, 112] width 174 height 14
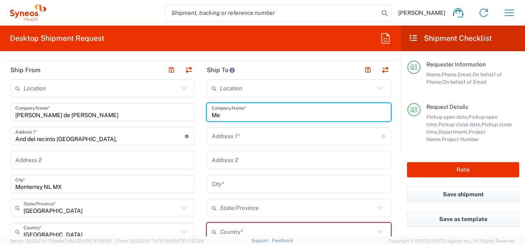
click at [237, 130] on input "text" at bounding box center [297, 136] width 170 height 14
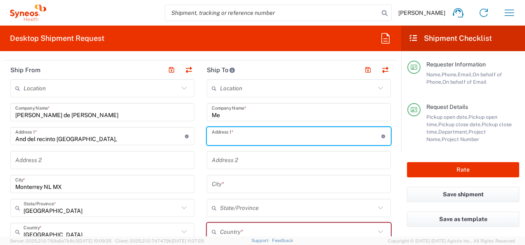
click at [225, 112] on input "Me" at bounding box center [299, 112] width 174 height 14
click at [220, 117] on input "Me" at bounding box center [299, 112] width 174 height 14
click at [217, 113] on input "Me" at bounding box center [299, 112] width 174 height 14
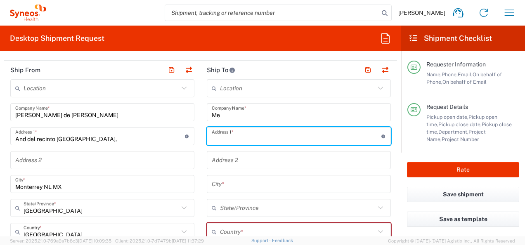
type input "M"
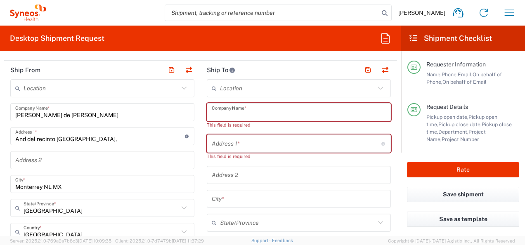
click at [215, 114] on input "text" at bounding box center [299, 112] width 174 height 14
click at [378, 88] on icon at bounding box center [380, 88] width 11 height 11
click at [314, 88] on input "text" at bounding box center [297, 88] width 155 height 14
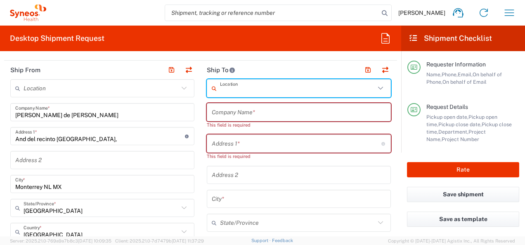
drag, startPoint x: 241, startPoint y: 85, endPoint x: 380, endPoint y: 245, distance: 211.6
click at [241, 85] on input "text" at bounding box center [297, 88] width 155 height 14
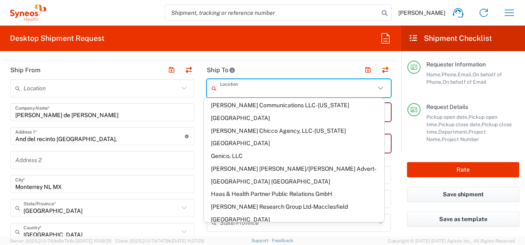
scroll to position [3, 0]
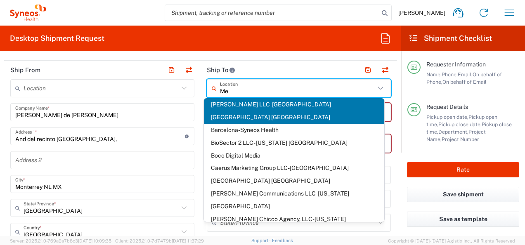
click at [322, 84] on input "Me" at bounding box center [297, 88] width 155 height 14
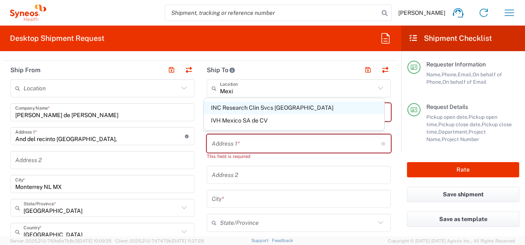
click at [277, 106] on span "INC Research Clin Svcs [GEOGRAPHIC_DATA]" at bounding box center [294, 108] width 180 height 13
type input "INC Research Clin Svcs [GEOGRAPHIC_DATA]"
type input "[STREET_ADDRESS][PERSON_NAME]"
type input "[GEOGRAPHIC_DATA], [GEOGRAPHIC_DATA]"
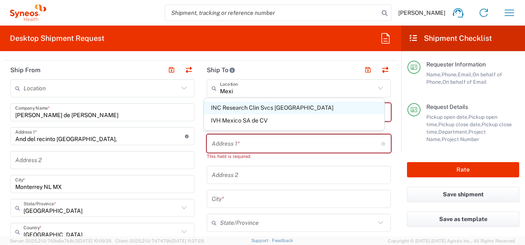
type input "Tlalnepantla"
type input "[GEOGRAPHIC_DATA]"
type input "54060"
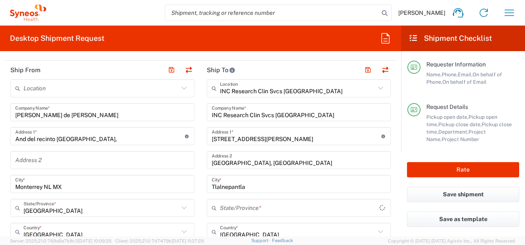
type input "[GEOGRAPHIC_DATA]"
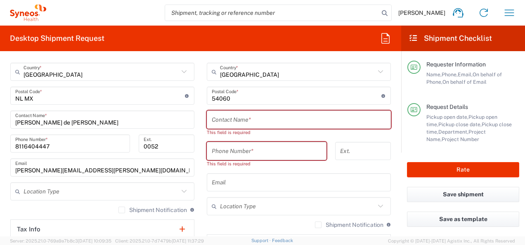
scroll to position [494, 0]
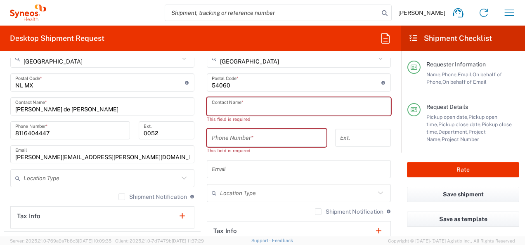
click at [329, 105] on input "text" at bounding box center [299, 107] width 174 height 14
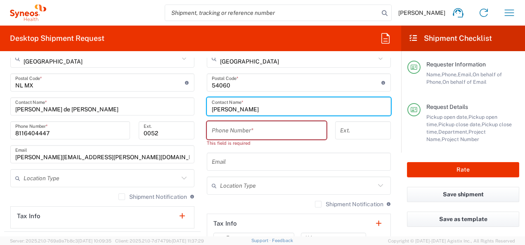
type input "[PERSON_NAME]"
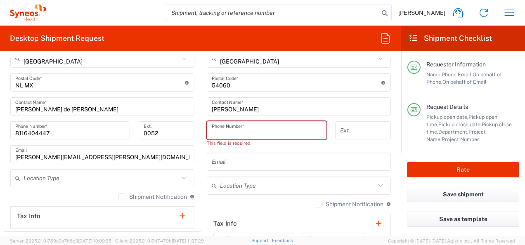
click at [254, 132] on input "tel" at bounding box center [267, 130] width 110 height 14
paste input "[PHONE_NUMBER]"
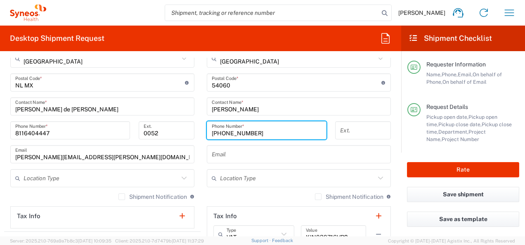
type input "[PHONE_NUMBER]"
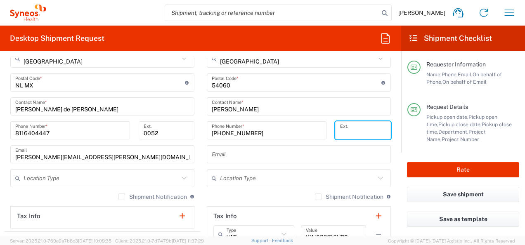
click at [355, 128] on input "tel" at bounding box center [363, 130] width 46 height 14
type input "0052"
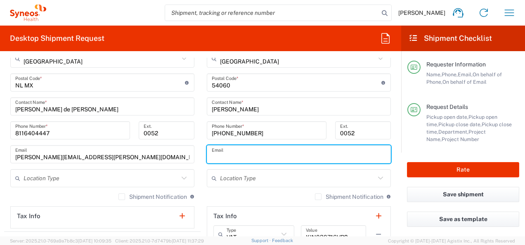
drag, startPoint x: 235, startPoint y: 159, endPoint x: 297, endPoint y: 245, distance: 106.1
click at [235, 159] on input "text" at bounding box center [299, 154] width 174 height 14
paste input "[PERSON_NAME][EMAIL_ADDRESS][PERSON_NAME][DOMAIN_NAME]"
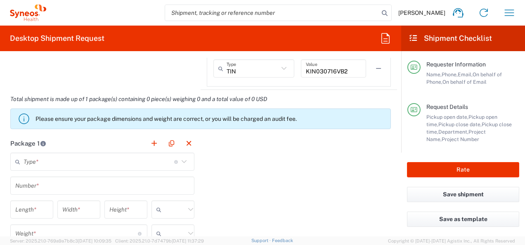
scroll to position [703, 0]
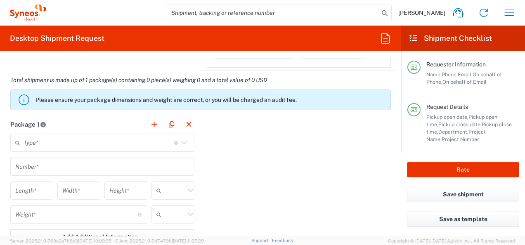
type input "[PERSON_NAME][EMAIL_ADDRESS][PERSON_NAME][DOMAIN_NAME]"
click at [183, 140] on icon at bounding box center [184, 143] width 11 height 11
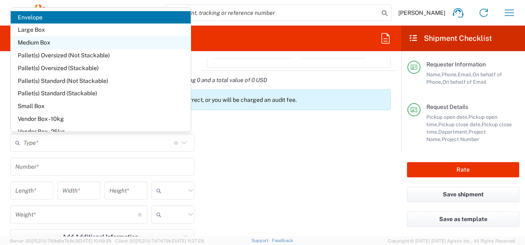
click at [110, 41] on span "Medium Box" at bounding box center [101, 42] width 180 height 13
type input "Medium Box"
type input "13"
type input "11.5"
type input "2.5"
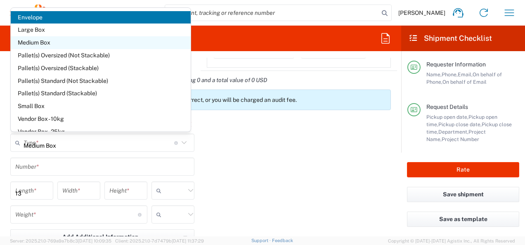
type input "in"
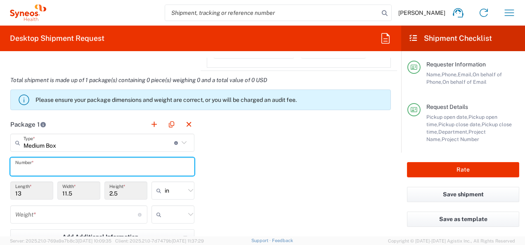
click at [114, 166] on input "text" at bounding box center [102, 167] width 174 height 14
type input "1"
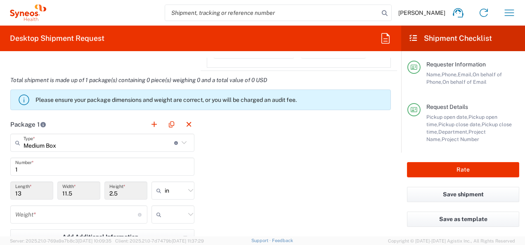
click at [253, 191] on div "Package 1 Medium Box Type * Material used to package goods Envelope Large Box M…" at bounding box center [200, 205] width 393 height 181
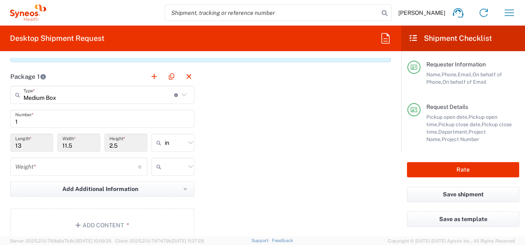
scroll to position [752, 0]
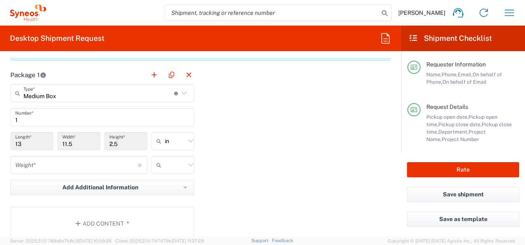
click at [78, 164] on input "number" at bounding box center [76, 165] width 123 height 14
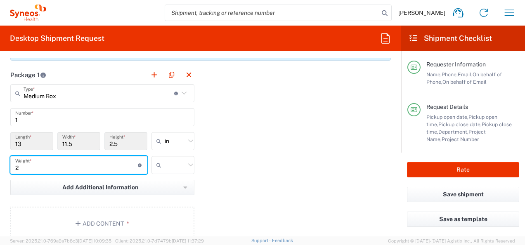
type input "2"
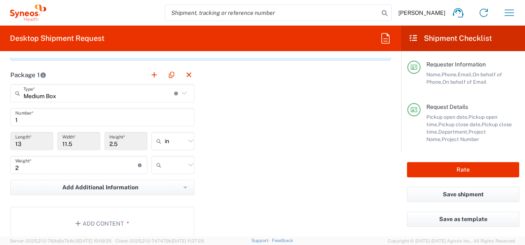
click at [297, 154] on div "Package 1 Medium Box Type * Material used to package goods Envelope Large Box M…" at bounding box center [200, 156] width 393 height 181
click at [187, 161] on icon at bounding box center [190, 165] width 11 height 11
click at [167, 180] on span "kgs" at bounding box center [169, 184] width 41 height 13
type input "kgs"
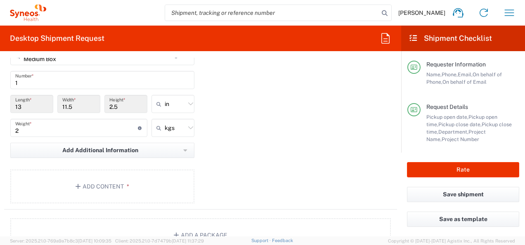
scroll to position [802, 0]
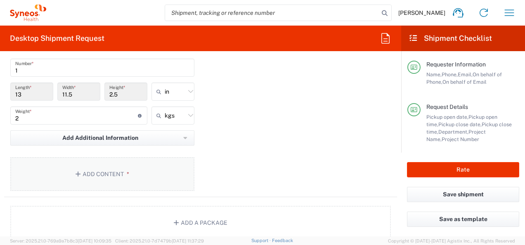
click at [111, 169] on button "Add Content *" at bounding box center [102, 174] width 184 height 34
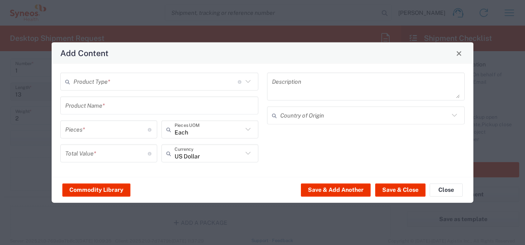
click at [248, 80] on icon at bounding box center [248, 81] width 11 height 11
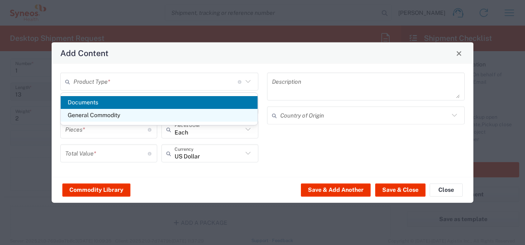
click at [197, 113] on span "General Commodity" at bounding box center [159, 115] width 197 height 13
type input "General Commodity"
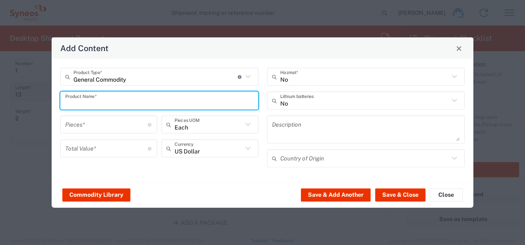
click at [239, 107] on input "text" at bounding box center [159, 100] width 188 height 14
type input "L"
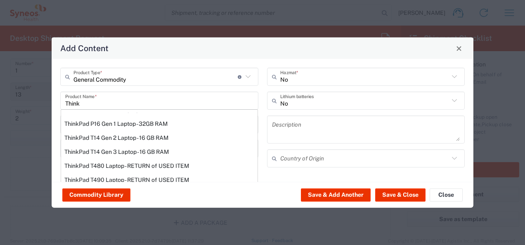
scroll to position [0, 0]
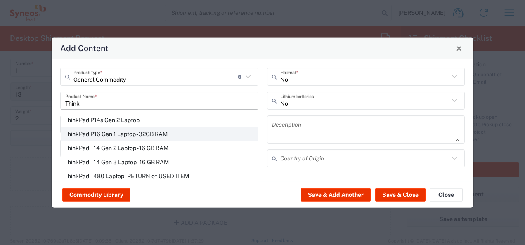
click at [172, 135] on div "ThinkPad P16 Gen 1 Laptop - 32GB RAM" at bounding box center [159, 134] width 197 height 14
type input "ThinkPad P16 Gen 1 Laptop - 32GB RAM"
type input "1"
type textarea "16" - Intel Core i9 12950HX - vPro Enterprise - 32 GB RAM - 512 GB SSD"
type input "[GEOGRAPHIC_DATA]"
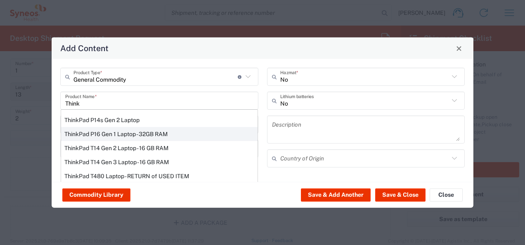
type input "Yes"
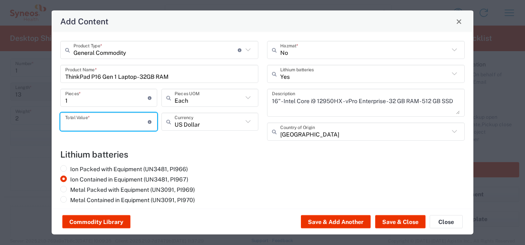
click at [130, 123] on input "number" at bounding box center [106, 121] width 83 height 14
type input "2000"
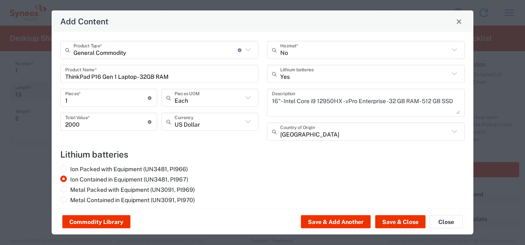
click at [227, 149] on h4 "Lithium batteries" at bounding box center [262, 154] width 405 height 10
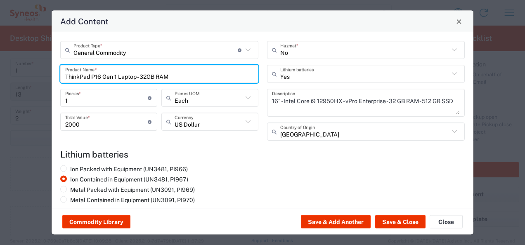
click at [247, 74] on input "ThinkPad P16 Gen 1 Laptop - 32GB RAM" at bounding box center [159, 73] width 188 height 14
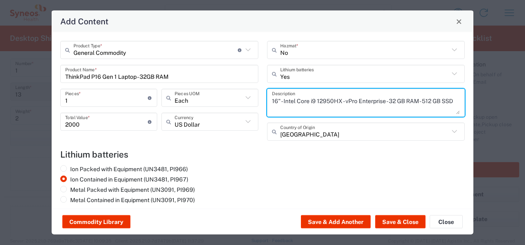
click at [410, 102] on textarea "16" - Intel Core i9 12950HX - vPro Enterprise - 32 GB RAM - 512 GB SSD" at bounding box center [366, 102] width 188 height 23
click at [240, 76] on input "ThinkPad P16 Gen 1 Laptop - 32GB RAM" at bounding box center [159, 73] width 188 height 14
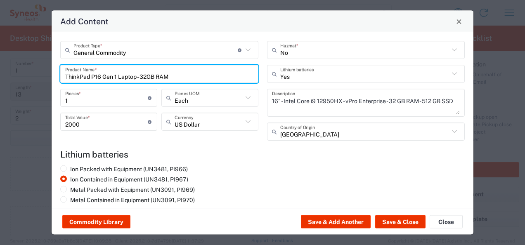
click at [240, 76] on input "ThinkPad P16 Gen 1 Laptop - 32GB RAM" at bounding box center [159, 73] width 188 height 14
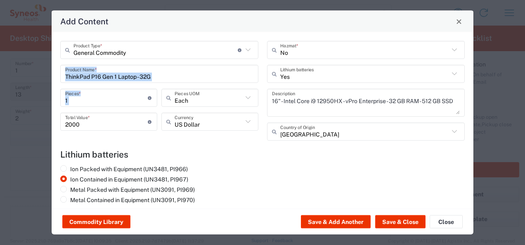
drag, startPoint x: 168, startPoint y: 84, endPoint x: 161, endPoint y: 75, distance: 11.5
click at [161, 75] on div "General Commodity Product Type * Document: Paper document generated internally …" at bounding box center [159, 94] width 207 height 106
click at [161, 75] on input "ThinkPad P16 Gen 1 Laptop - 32G" at bounding box center [159, 73] width 188 height 14
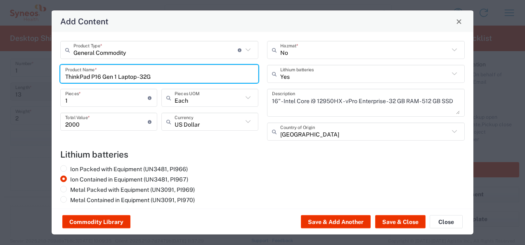
click at [159, 70] on input "ThinkPad P16 Gen 1 Laptop - 32G" at bounding box center [159, 73] width 188 height 14
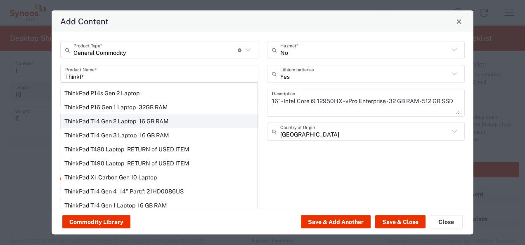
click at [165, 121] on div "ThinkPad T14 Gen 2 Laptop - 16 GB RAM" at bounding box center [159, 121] width 197 height 14
type input "ThinkPad T14 Gen 2 Laptop - 16 GB RAM"
type textarea "Intel Core i7-1156G7 vProÂ® Processor - 14"- 16 GB RAM - 512 GB SSD"
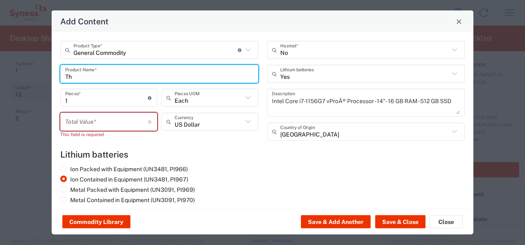
type input "T"
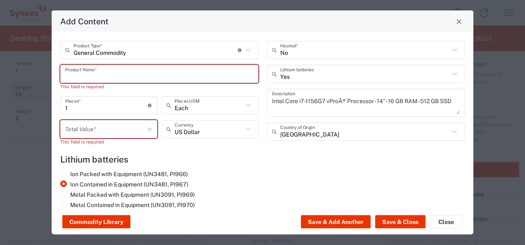
click at [92, 74] on input "text" at bounding box center [159, 73] width 188 height 14
click at [167, 73] on input "text" at bounding box center [159, 73] width 188 height 14
click at [158, 75] on input "text" at bounding box center [159, 73] width 188 height 14
click at [140, 73] on input "text" at bounding box center [159, 73] width 188 height 14
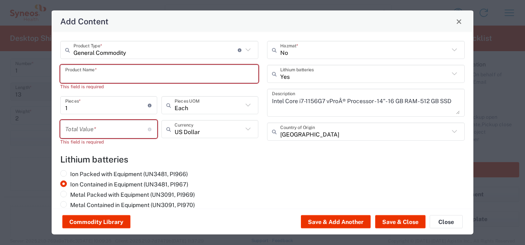
click at [140, 73] on input "text" at bounding box center [159, 73] width 188 height 14
click at [140, 73] on input "Thin" at bounding box center [159, 73] width 188 height 14
click at [107, 77] on input "Thin" at bounding box center [159, 73] width 188 height 14
click at [118, 127] on input "number" at bounding box center [106, 129] width 83 height 14
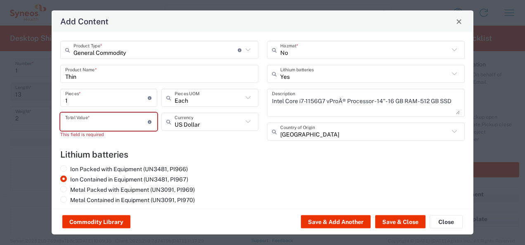
click at [132, 73] on input "Thin" at bounding box center [159, 73] width 188 height 14
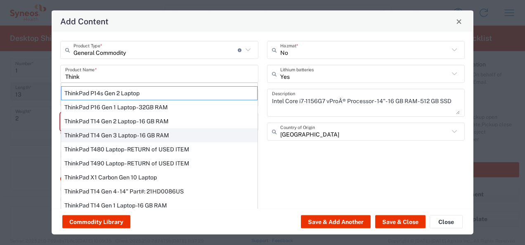
click at [158, 134] on div "ThinkPad T14 Gen 3 Laptop - 16 GB RAM" at bounding box center [159, 135] width 197 height 14
type input "ThinkPad T14 Gen 3 Laptop - 16 GB RAM"
type textarea "Intel Core i7-1265U vProÂ® Processor - 14" - 16 GB RAM - 512 GB SSD"
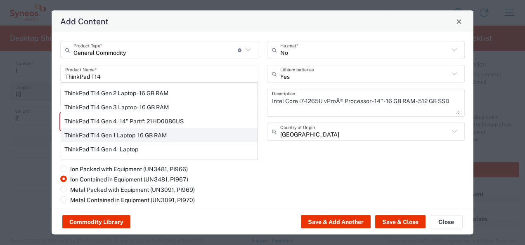
click at [197, 133] on div "ThinkPad T14 Gen 1 Laptop -16 GB RAM" at bounding box center [159, 135] width 197 height 14
type input "ThinkPad T14 Gen 1 Laptop -16 GB RAM"
type textarea "Intel Core i5-10210U- 14"- 512 GB SSD"
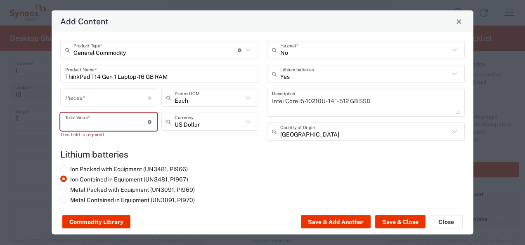
click at [107, 121] on input "number" at bounding box center [106, 121] width 83 height 14
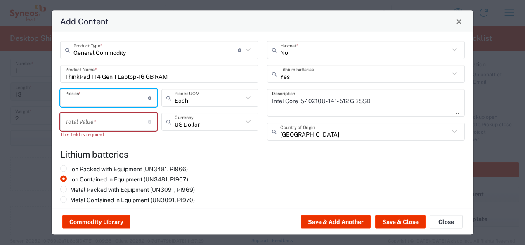
click at [115, 100] on input "number" at bounding box center [106, 97] width 83 height 14
type input "1"
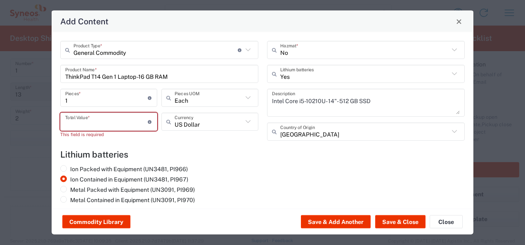
click at [113, 121] on input "number" at bounding box center [106, 121] width 83 height 14
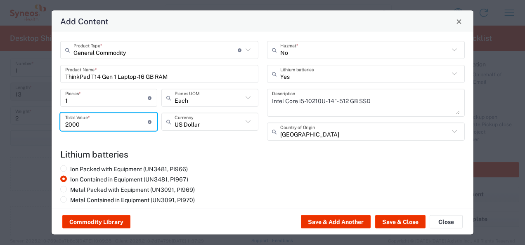
type input "2000"
click at [291, 179] on div "Ion Packed with Equipment (UN3481, PI966) Ion Contained in Equipment (UN3481, P…" at bounding box center [262, 186] width 413 height 41
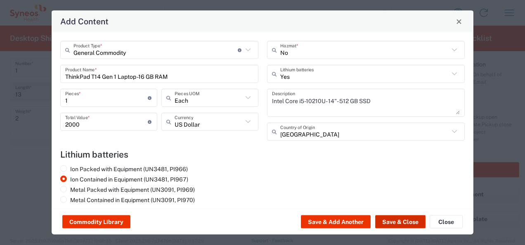
click at [405, 222] on button "Save & Close" at bounding box center [400, 222] width 50 height 13
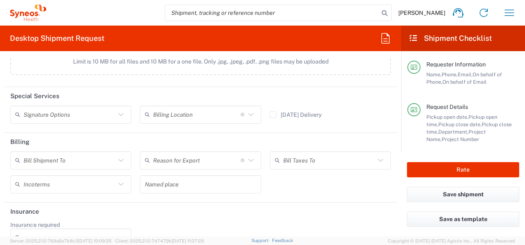
scroll to position [1089, 0]
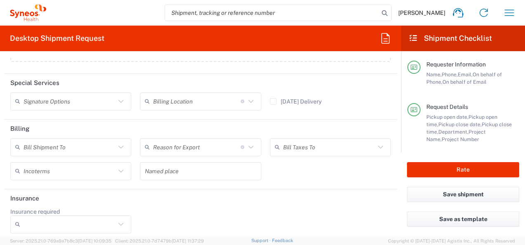
drag, startPoint x: 404, startPoint y: 214, endPoint x: 399, endPoint y: 232, distance: 18.7
click at [404, 225] on div "Save as template" at bounding box center [463, 224] width 124 height 25
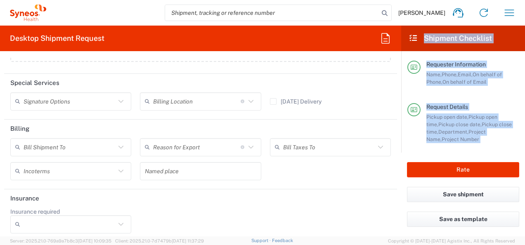
scroll to position [1093, 0]
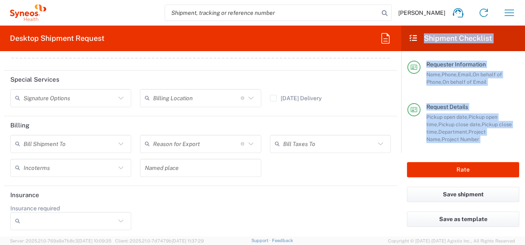
click at [399, 233] on div "Desktop Shipment Request Requester Information [PERSON_NAME] Name * [PHONE_NUMB…" at bounding box center [262, 131] width 525 height 211
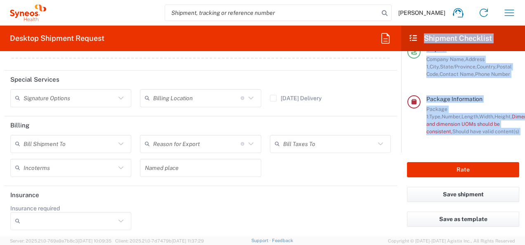
click at [518, 31] on header "Shipment Checklist" at bounding box center [463, 39] width 124 height 26
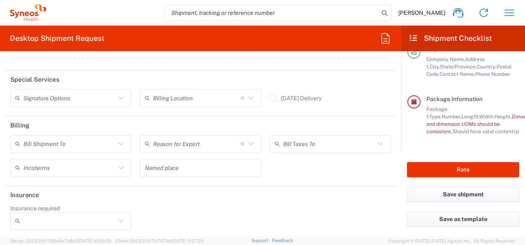
click at [297, 26] on agx-form-header "Desktop Shipment Request" at bounding box center [200, 39] width 401 height 26
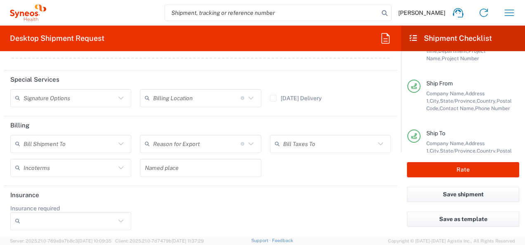
scroll to position [83, 0]
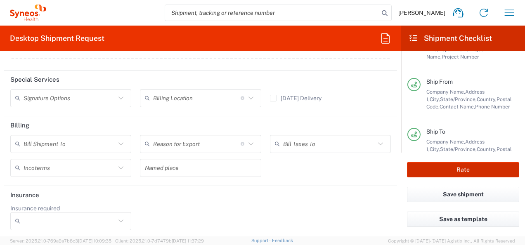
click at [476, 167] on button "Rate" at bounding box center [463, 169] width 112 height 15
type input "8480"
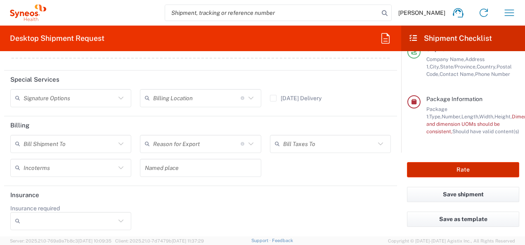
scroll to position [172, 0]
type input "8480 DEPARTMENTAL EXPENSE"
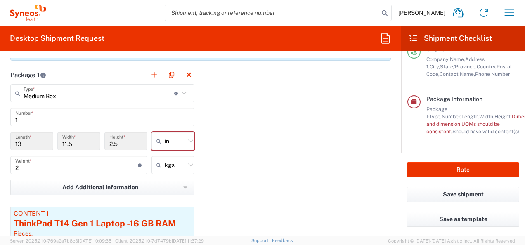
scroll to position [748, 0]
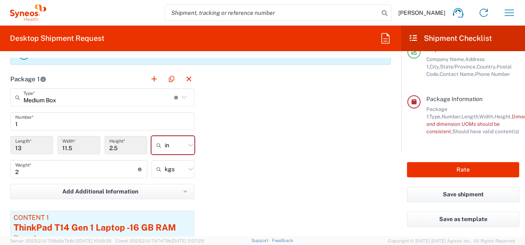
click at [402, 170] on div "Rate" at bounding box center [463, 170] width 124 height 34
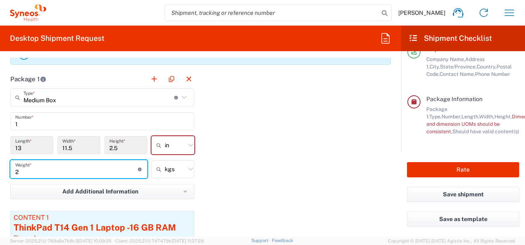
click at [37, 171] on input "2" at bounding box center [76, 169] width 123 height 14
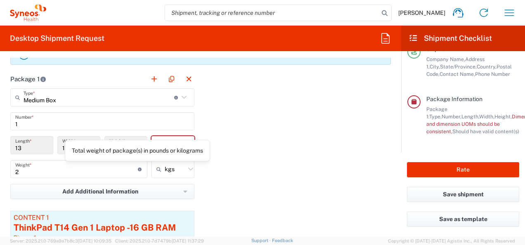
click at [138, 168] on icon at bounding box center [140, 170] width 5 height 4
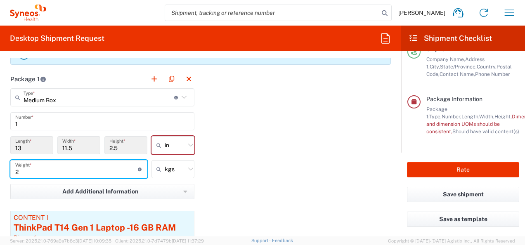
click at [88, 169] on input "2" at bounding box center [76, 169] width 123 height 14
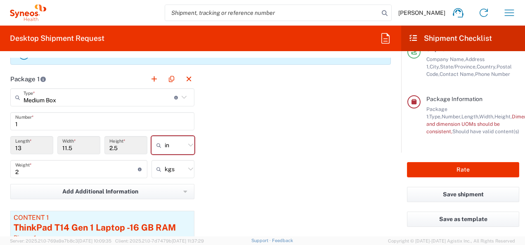
click at [186, 168] on icon at bounding box center [190, 169] width 11 height 11
click at [170, 201] on span "lbs" at bounding box center [169, 201] width 41 height 13
type input "4.41"
type input "lbs"
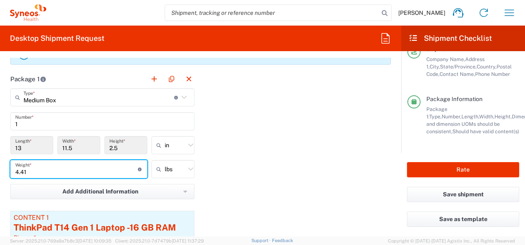
click at [79, 167] on input "4.41" at bounding box center [76, 169] width 123 height 14
type input "4"
type input "1.5"
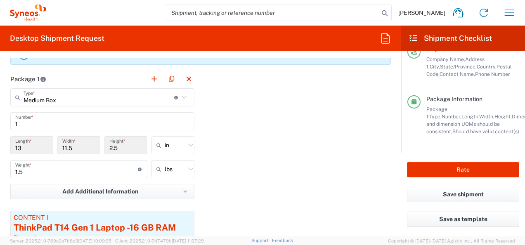
click at [211, 188] on div "Package 1 Medium Box Type * Material used to package goods Envelope Large Box M…" at bounding box center [200, 185] width 393 height 230
click at [268, 183] on div "Package 1 Medium Box Type * Material used to package goods Envelope Large Box M…" at bounding box center [200, 185] width 393 height 230
click at [459, 172] on button "Rate" at bounding box center [463, 169] width 112 height 15
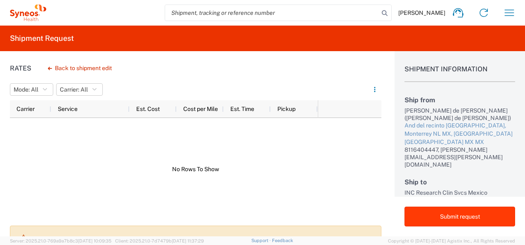
click at [467, 222] on button "Submit request" at bounding box center [460, 217] width 111 height 20
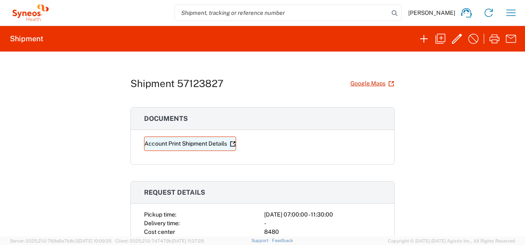
click at [199, 141] on link "Account Print Shipment Details" at bounding box center [190, 144] width 92 height 14
